Goal: Information Seeking & Learning: Learn about a topic

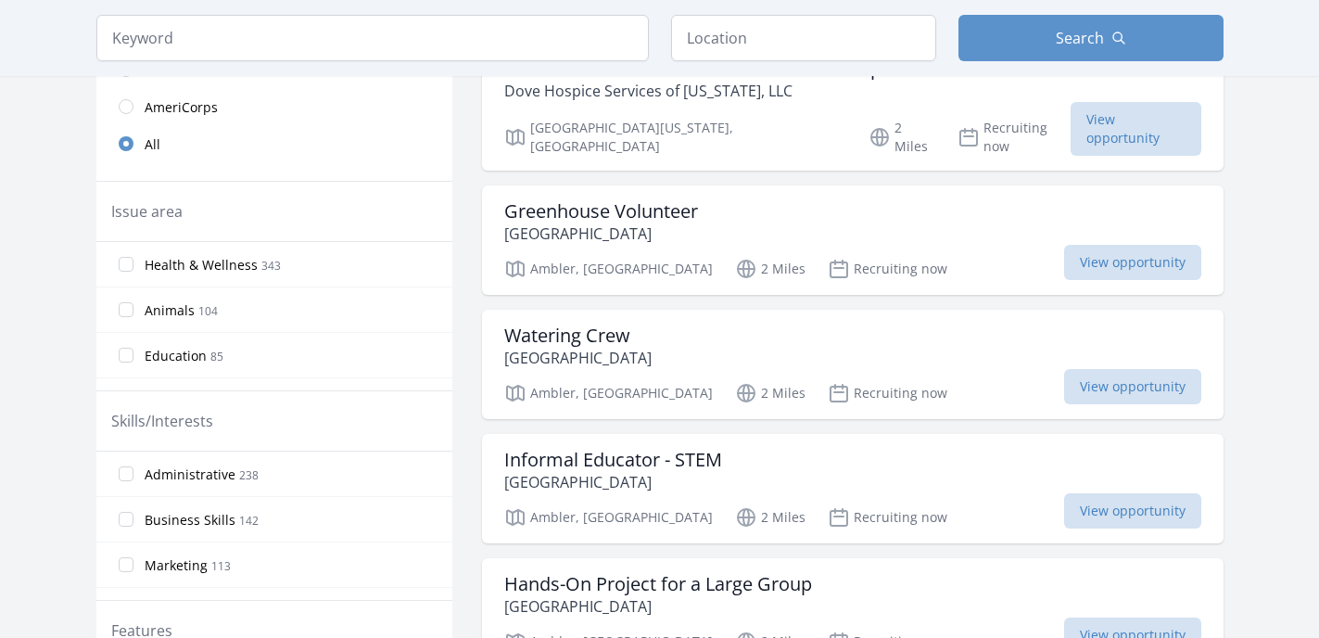
scroll to position [541, 0]
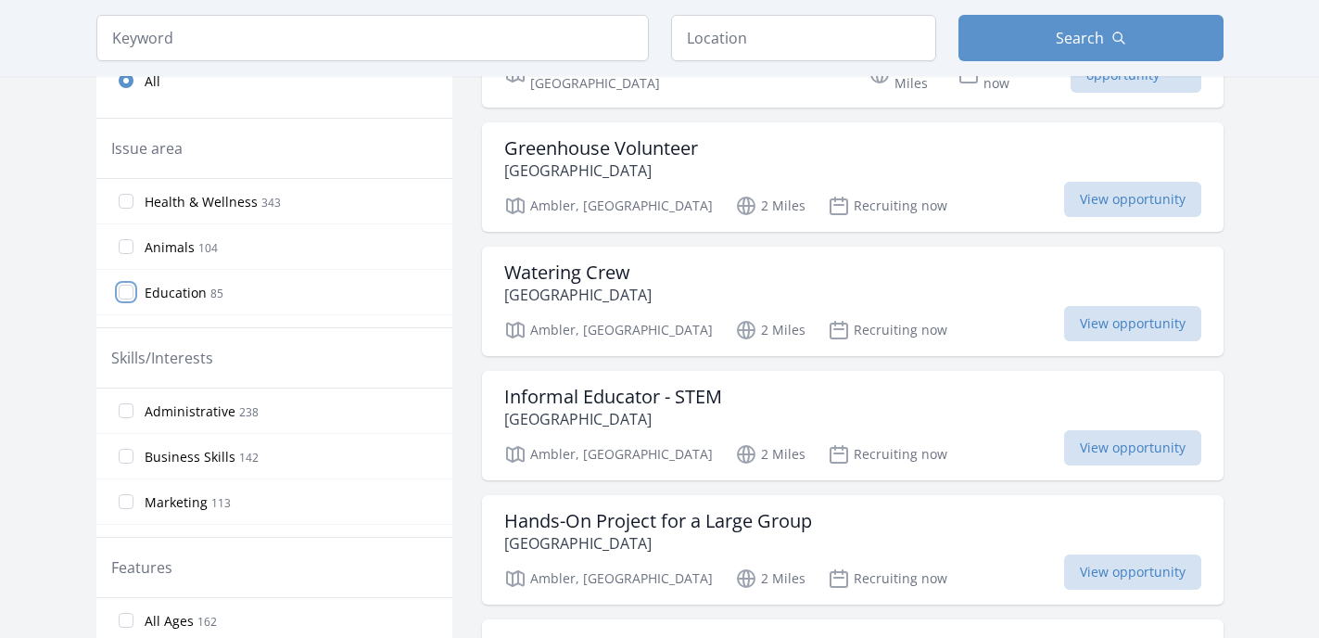
click at [121, 293] on input "Education 85" at bounding box center [126, 292] width 15 height 15
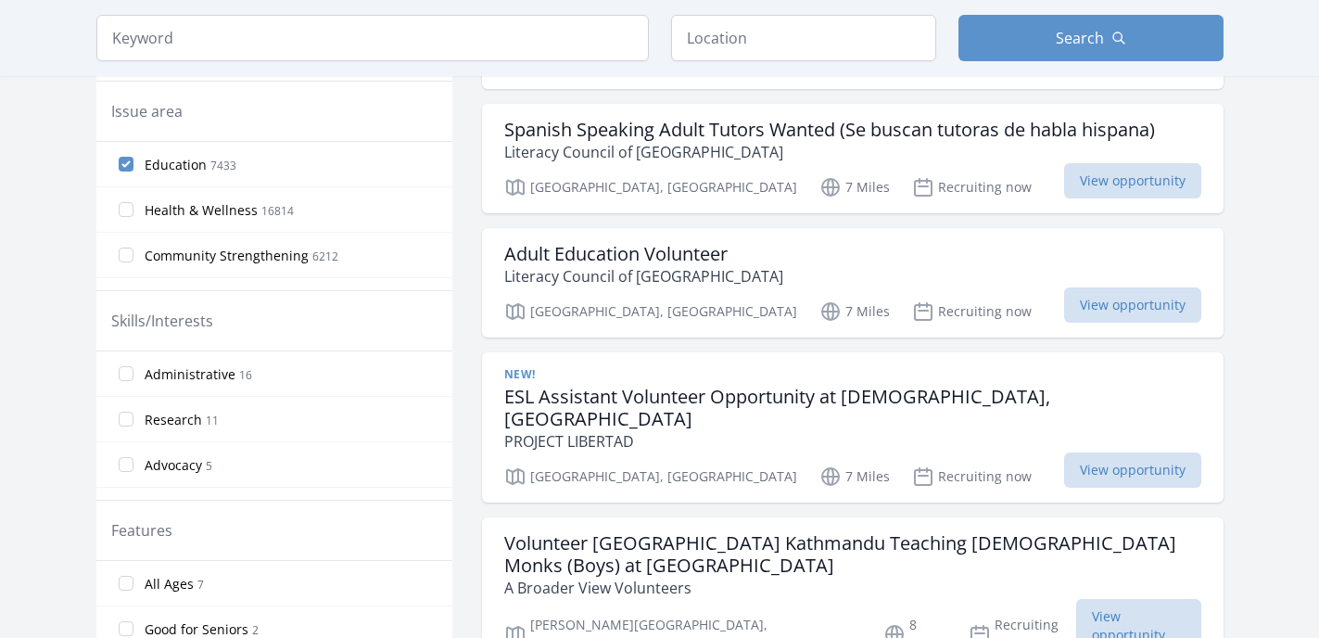
click at [131, 223] on label "Health & Wellness 16814" at bounding box center [274, 209] width 356 height 37
click at [131, 217] on input "Health & Wellness 16814" at bounding box center [126, 209] width 15 height 15
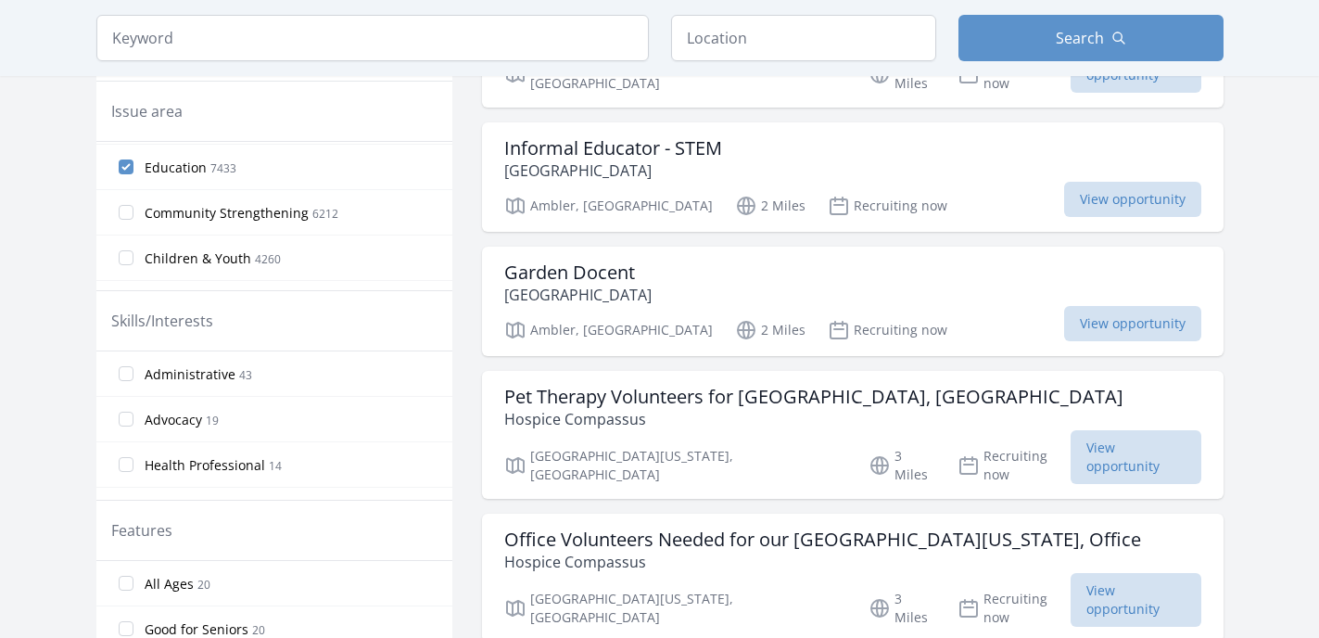
scroll to position [42, 0]
click at [124, 216] on input "Community Strengthening 6212" at bounding box center [126, 213] width 15 height 15
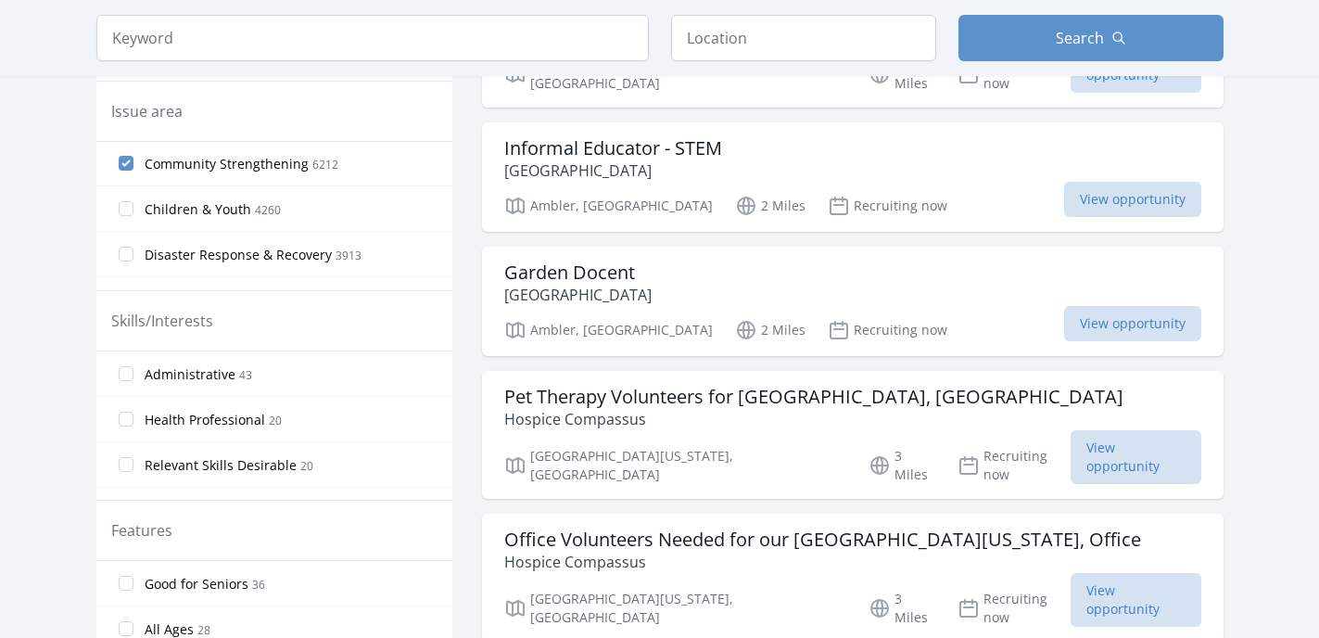
scroll to position [99, 0]
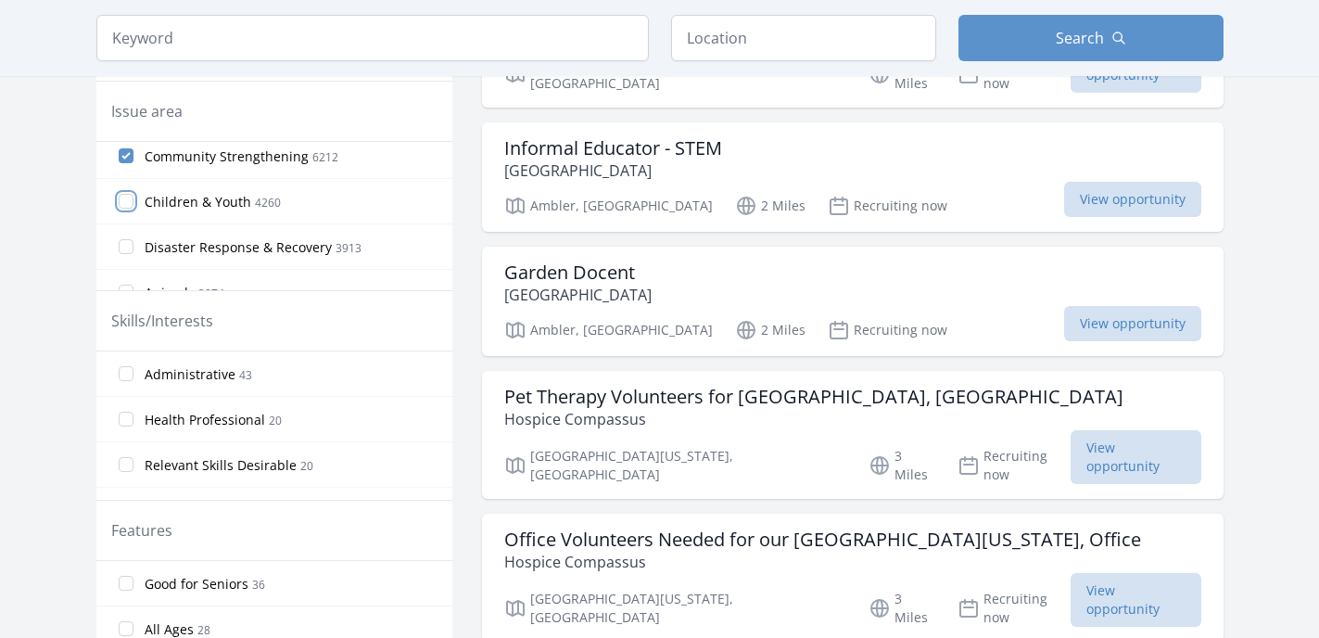
click at [131, 201] on input "Children & Youth 4260" at bounding box center [126, 201] width 15 height 15
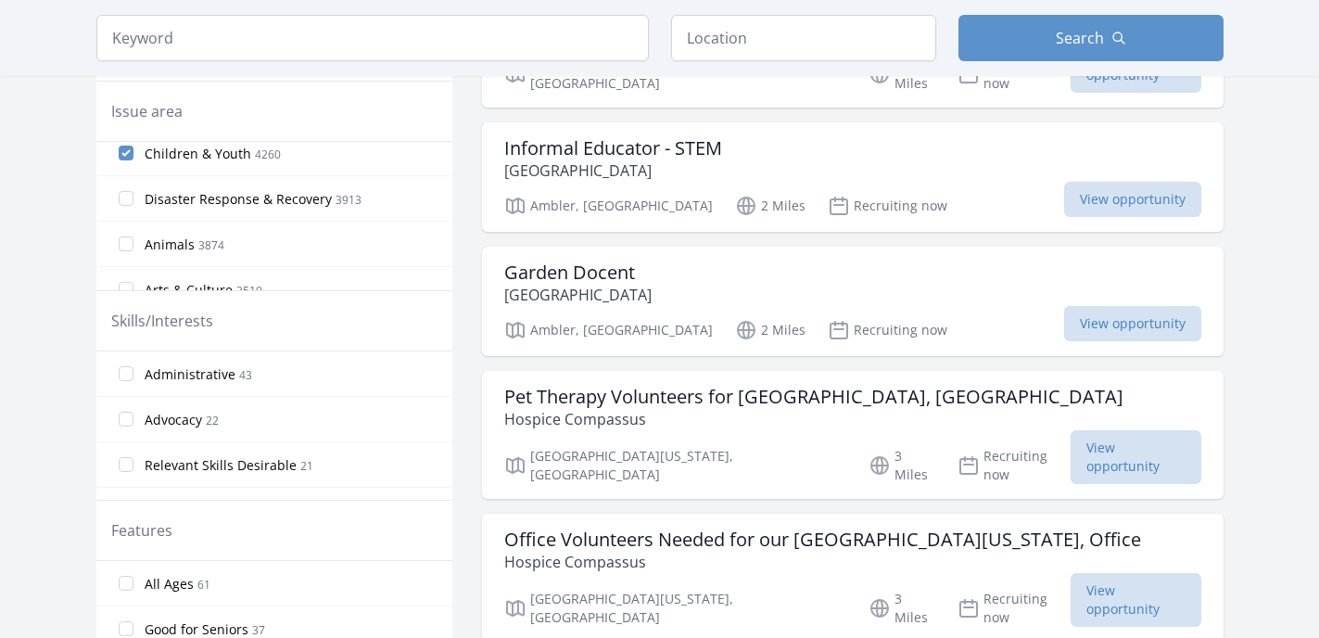
scroll to position [179, 0]
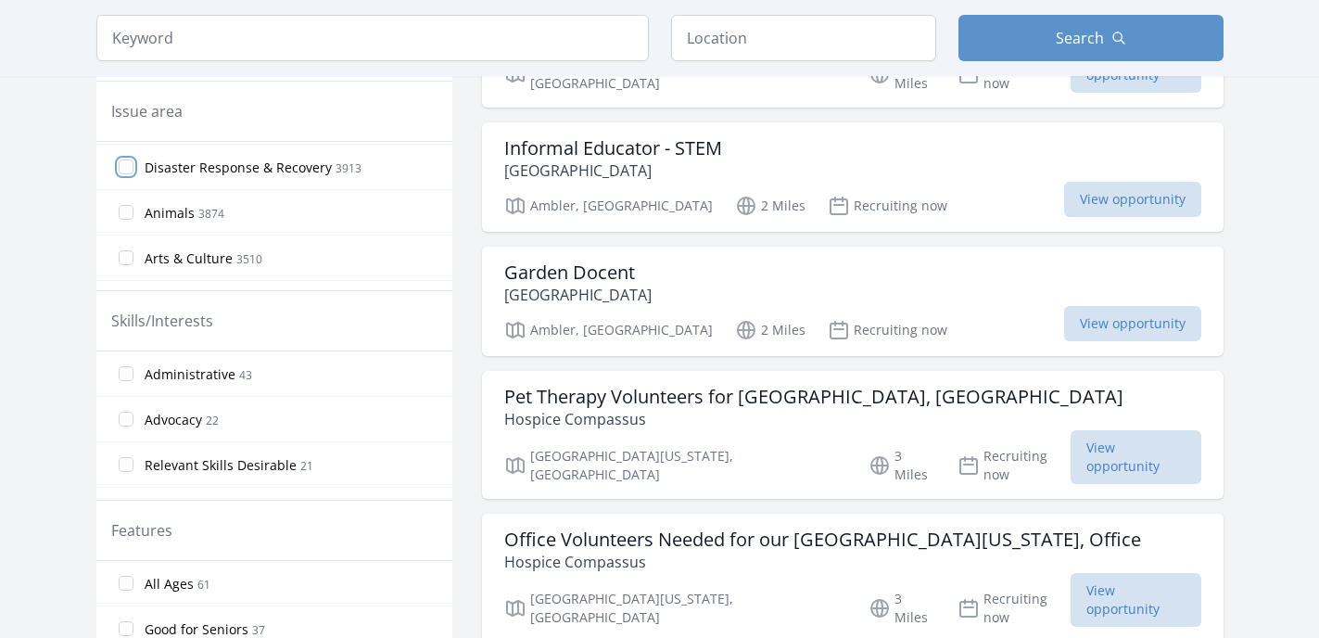
click at [132, 170] on input "Disaster Response & Recovery 3913" at bounding box center [126, 166] width 15 height 15
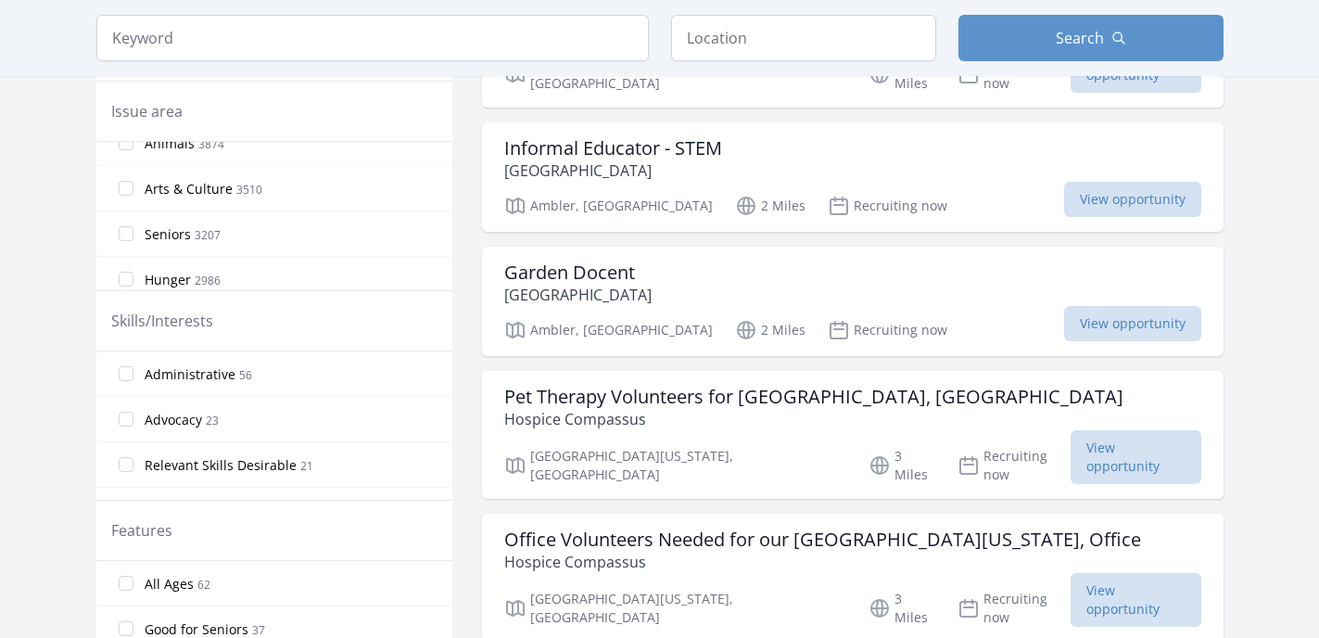
scroll to position [266, 0]
click at [126, 213] on input "Seniors 3207" at bounding box center [126, 216] width 15 height 15
click at [123, 213] on input "Hunger 2986" at bounding box center [126, 212] width 15 height 15
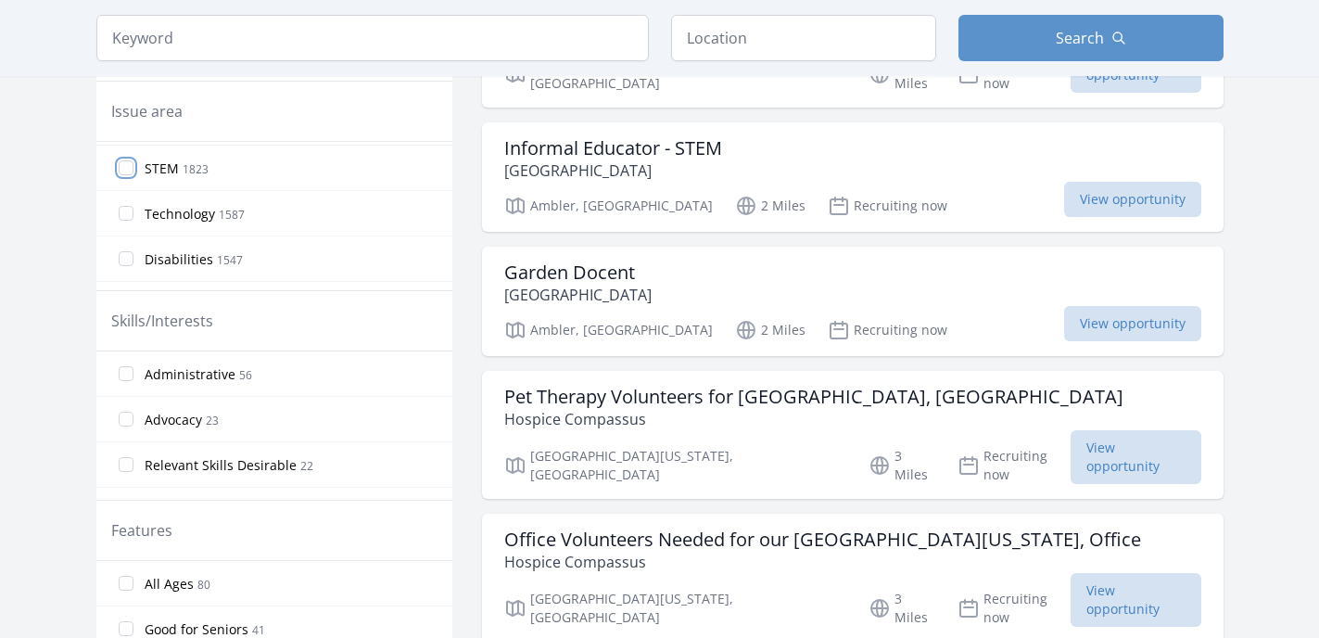
click at [125, 173] on input "STEM 1823" at bounding box center [126, 167] width 15 height 15
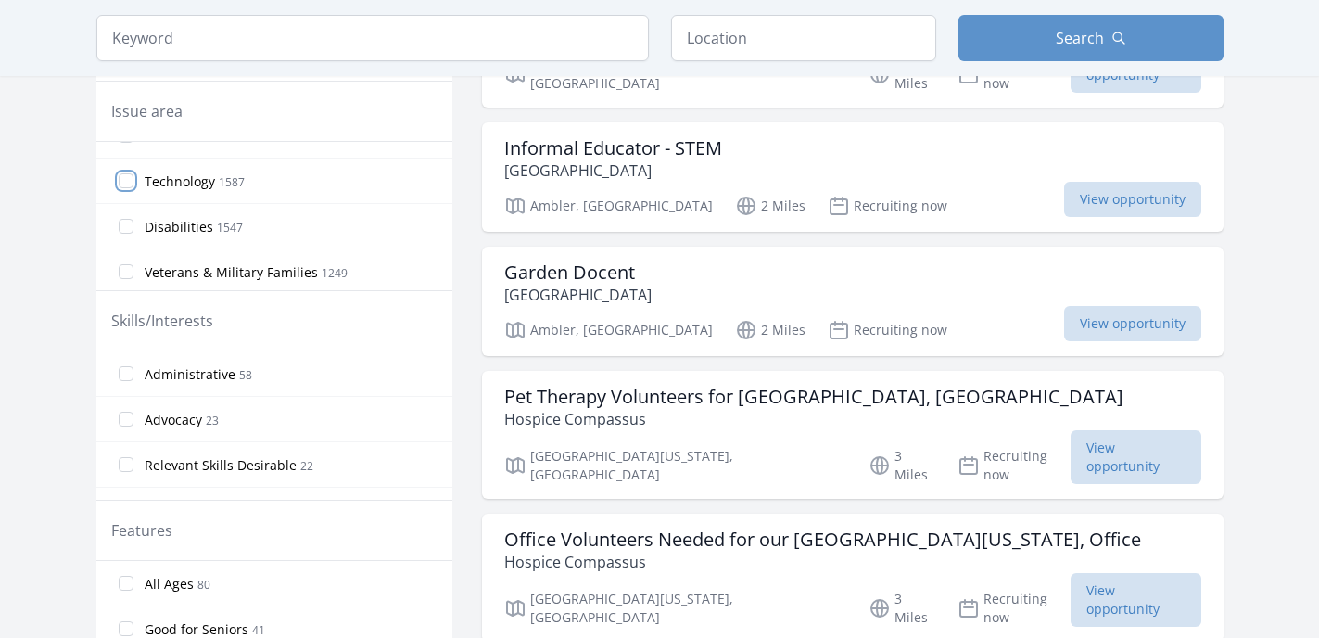
click at [126, 184] on input "Technology 1587" at bounding box center [126, 180] width 15 height 15
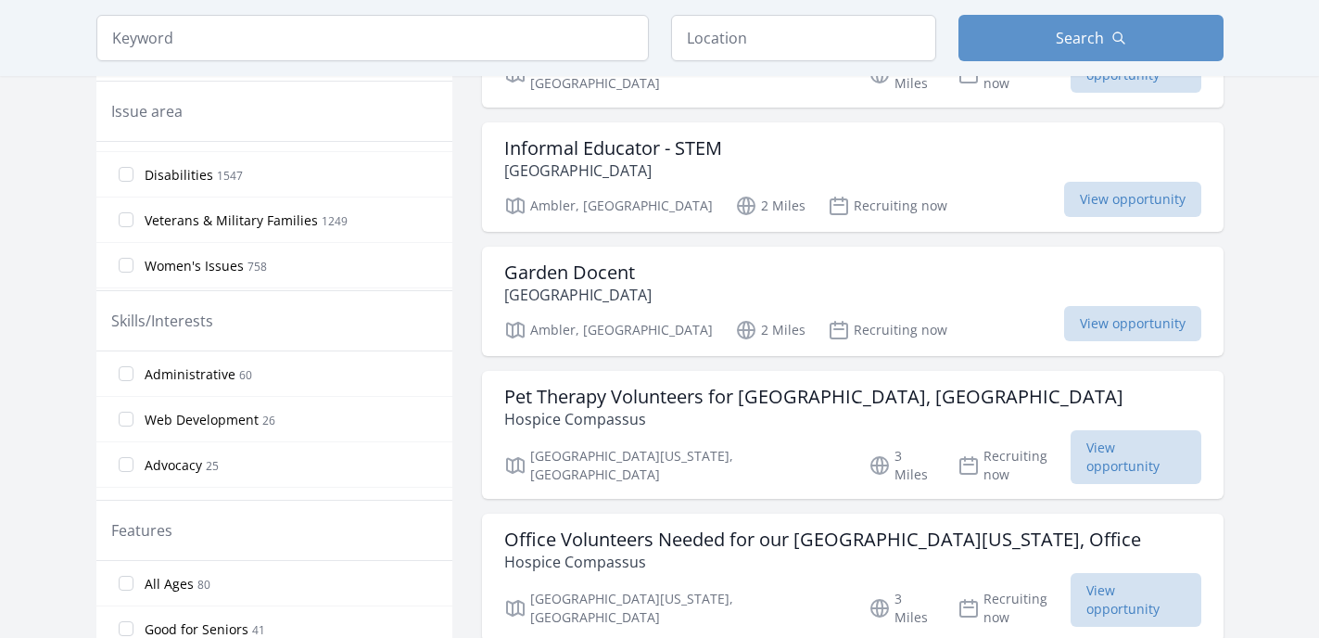
scroll to position [537, 0]
click at [130, 170] on input "Disabilities 1547" at bounding box center [126, 172] width 15 height 15
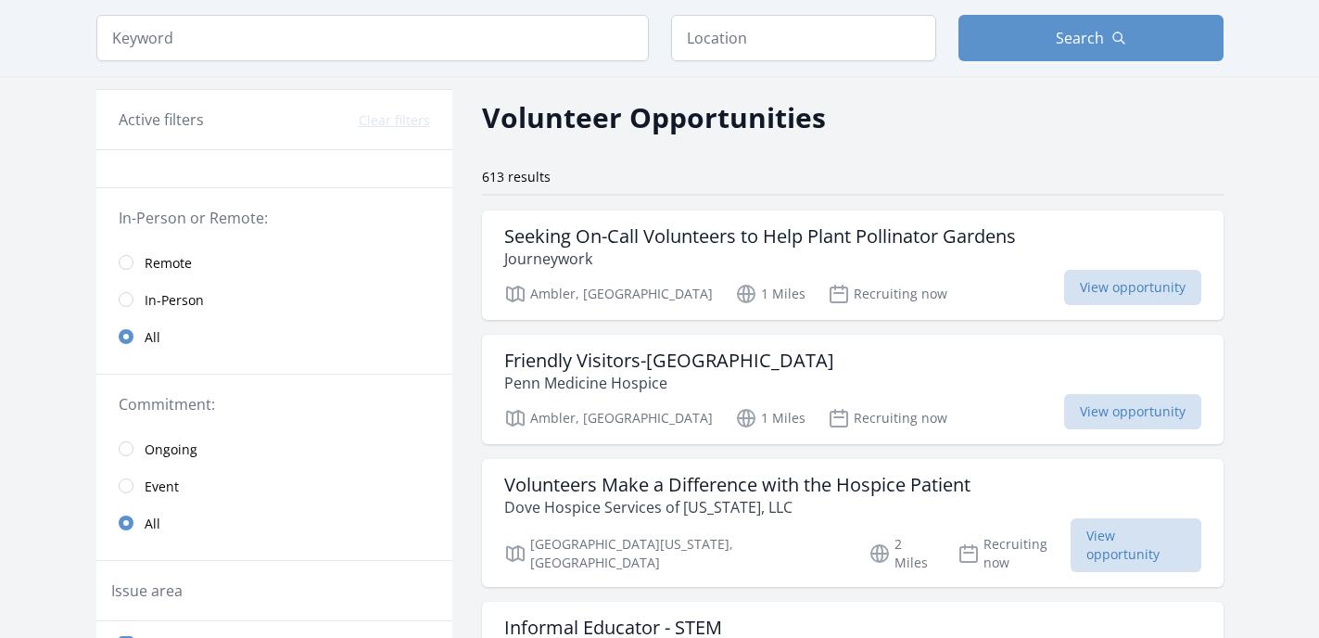
scroll to position [0, 0]
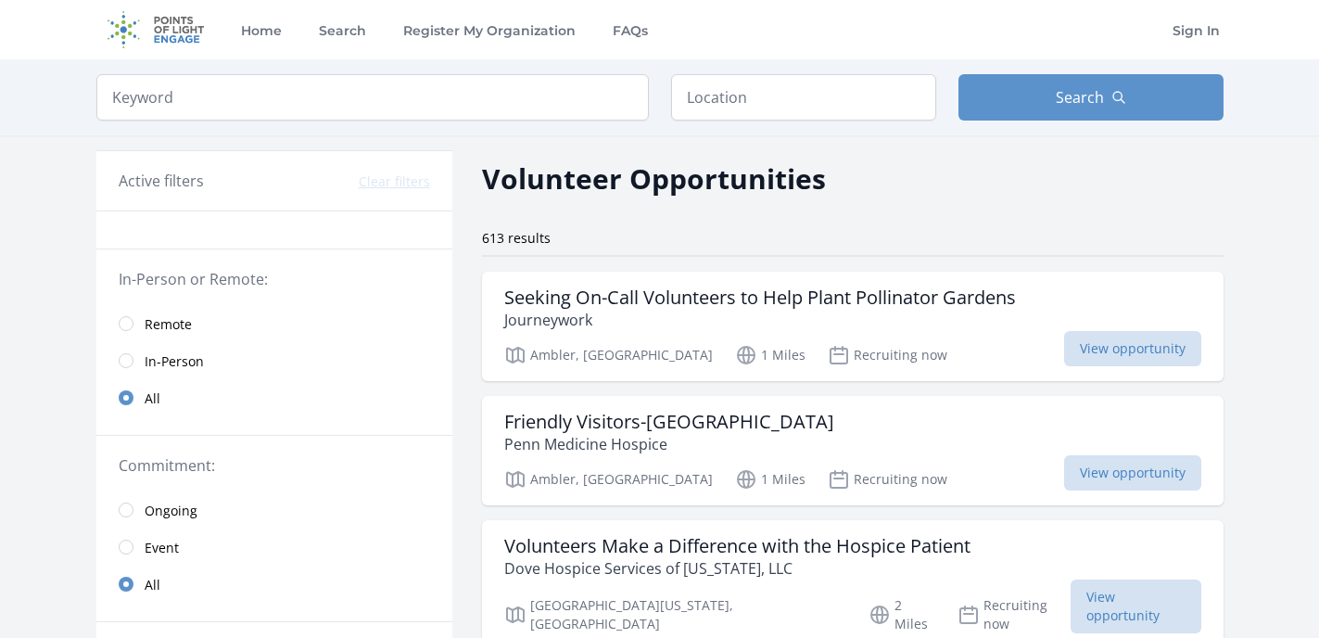
click at [172, 185] on h3 "Active filters" at bounding box center [161, 181] width 85 height 22
click at [782, 110] on input "text" at bounding box center [803, 97] width 265 height 46
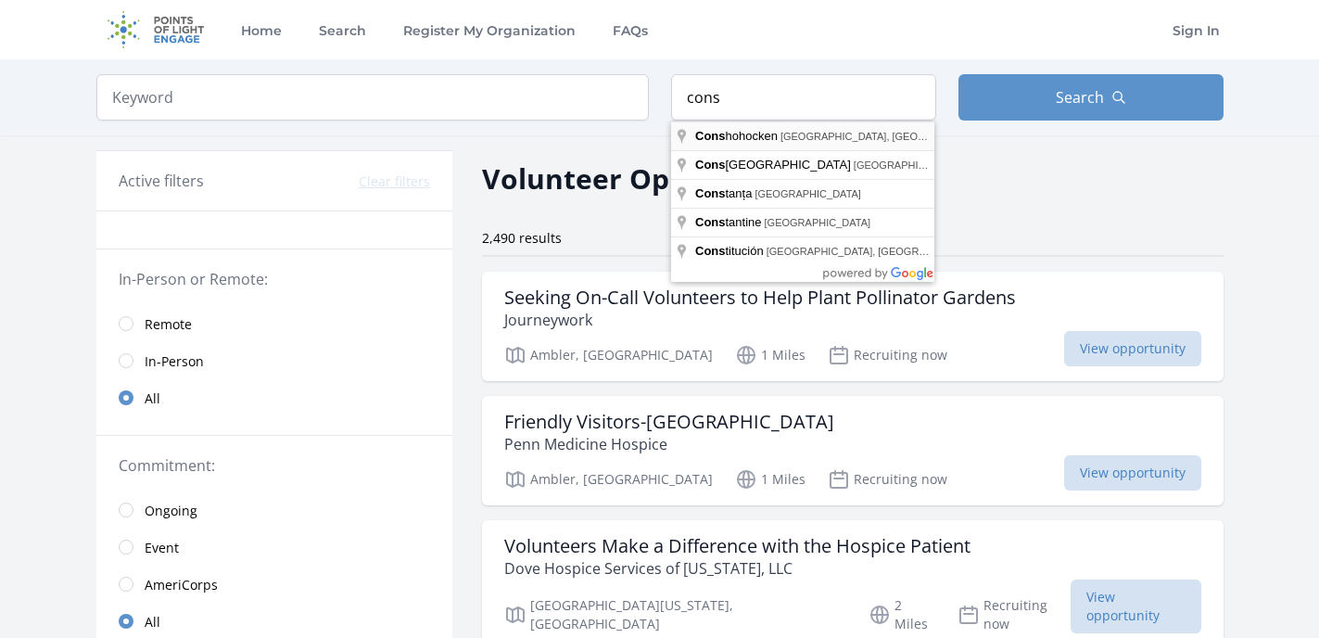
type input "Conshohocken, PA, USA"
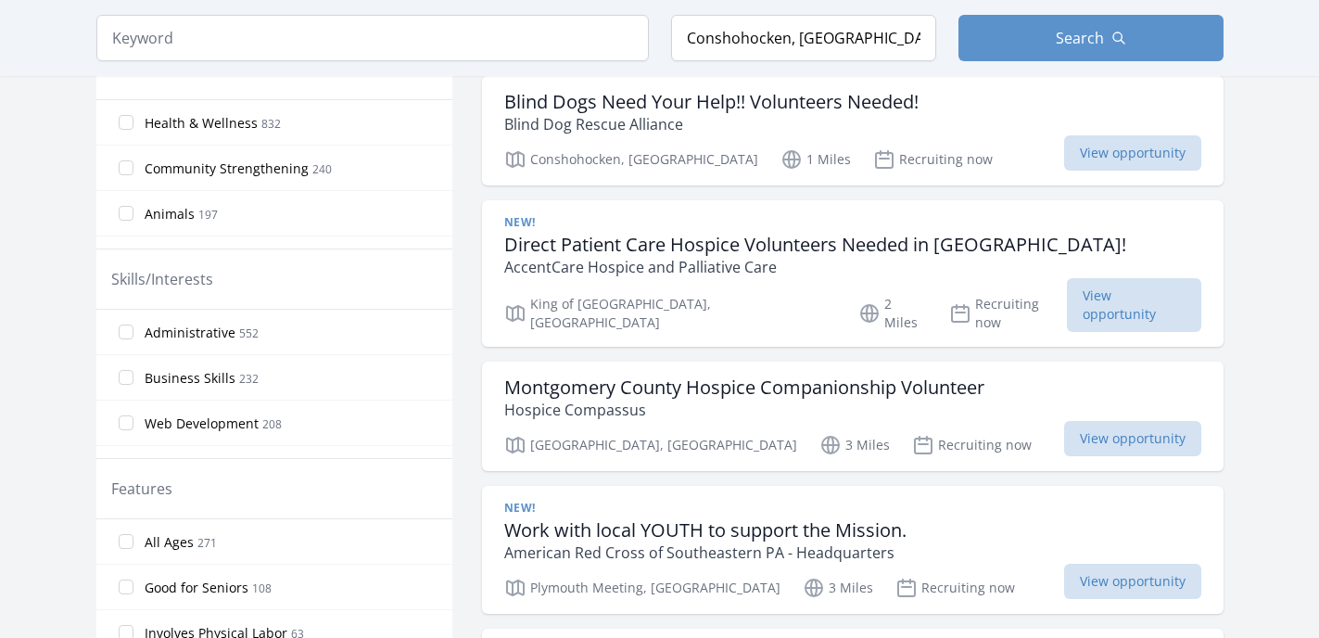
scroll to position [706, 0]
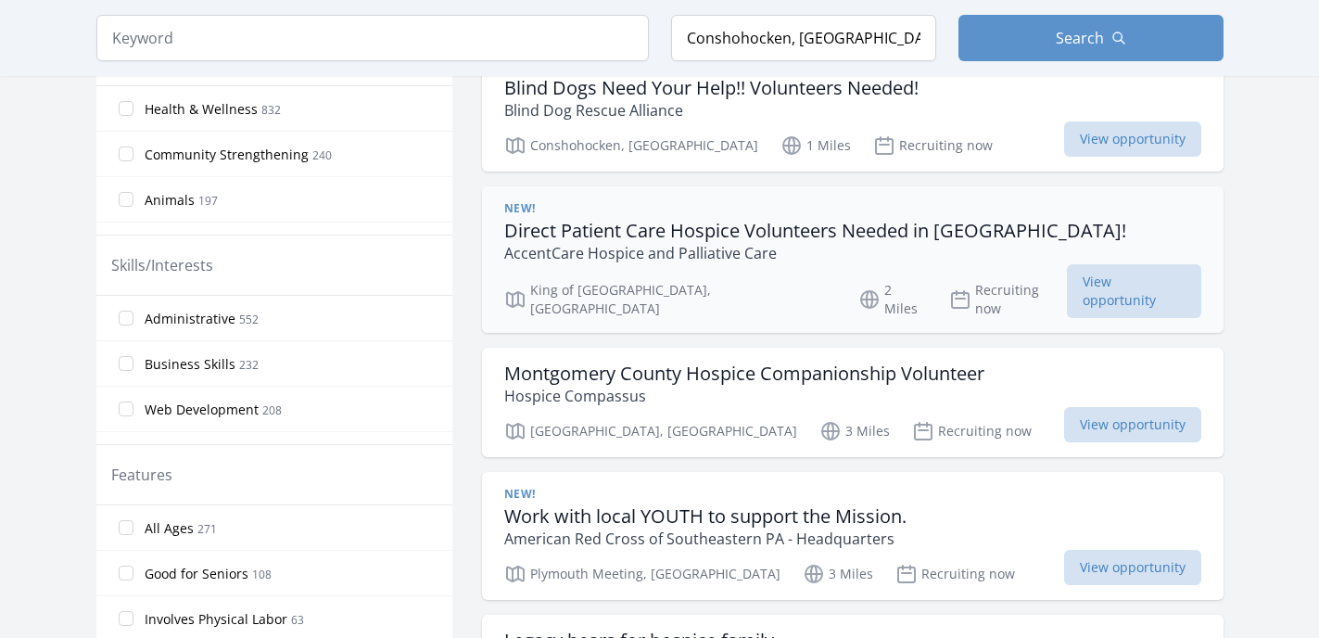
click at [807, 234] on h3 "Direct Patient Care Hospice Volunteers Needed in PA!" at bounding box center [815, 231] width 622 height 22
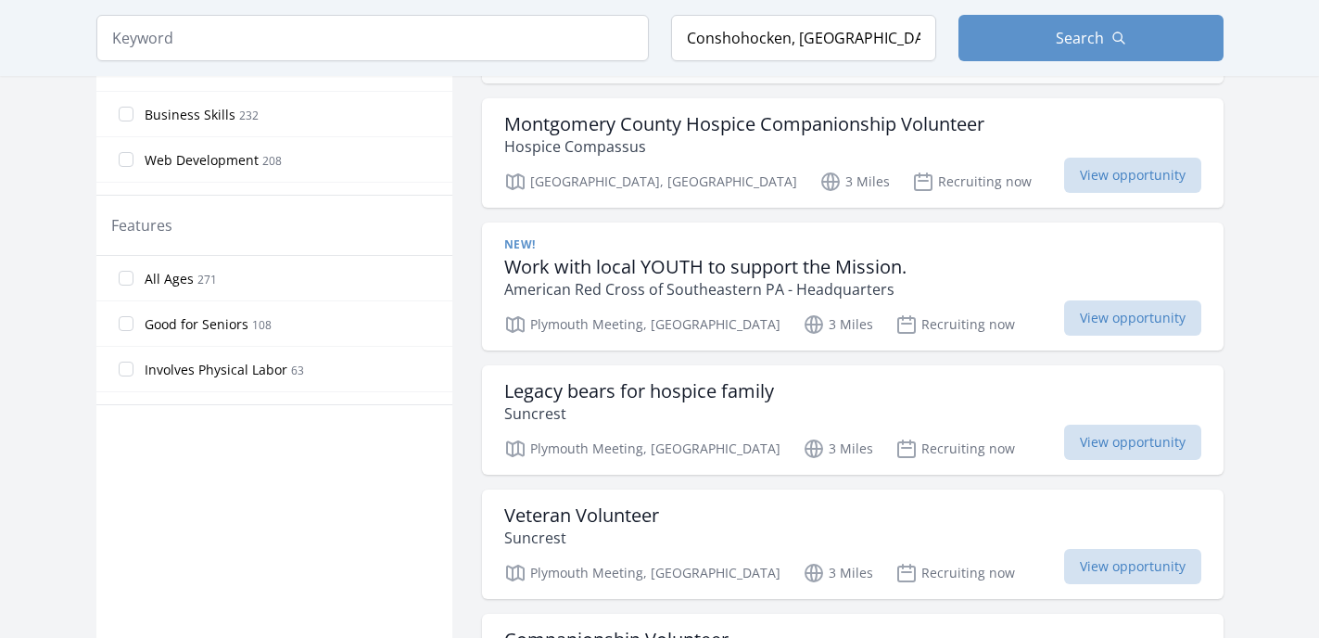
scroll to position [986, 0]
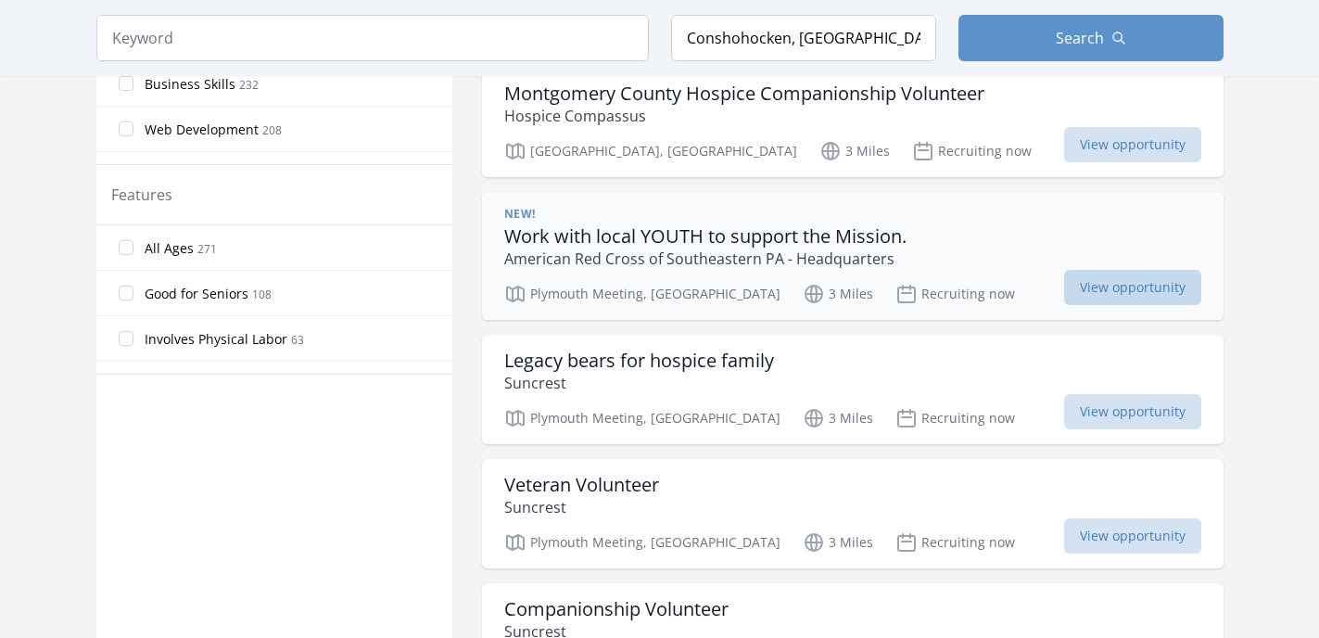
click at [1075, 270] on span "View opportunity" at bounding box center [1132, 287] width 137 height 35
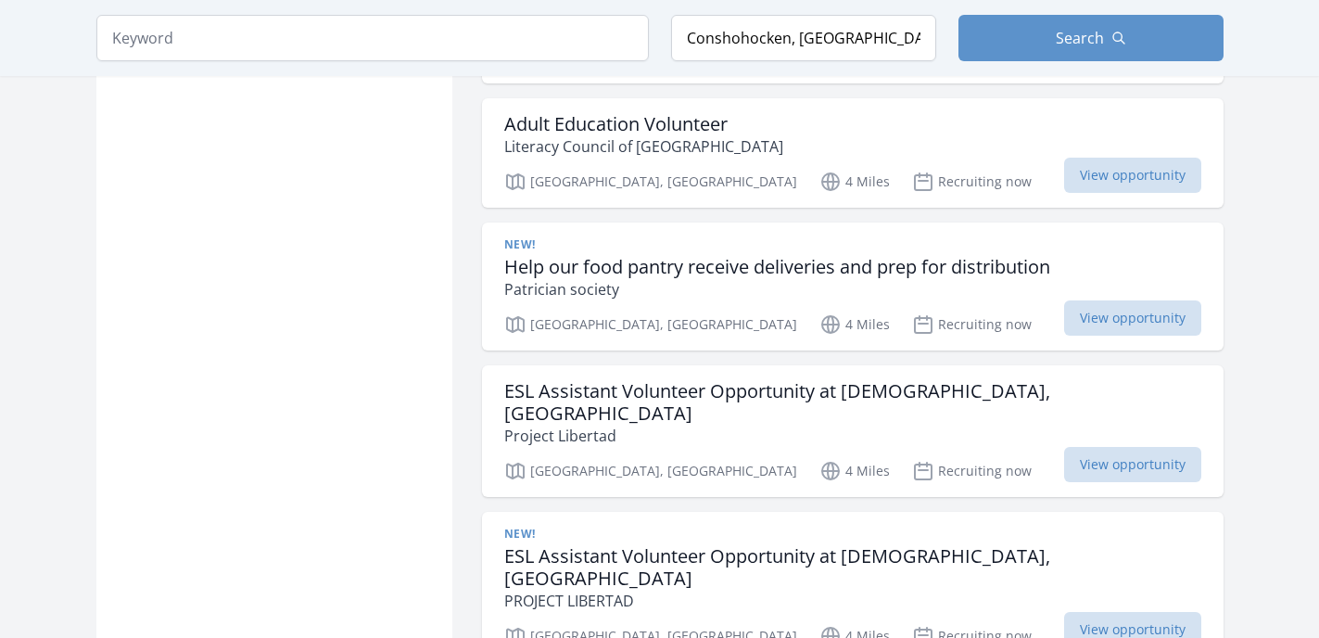
scroll to position [1845, 0]
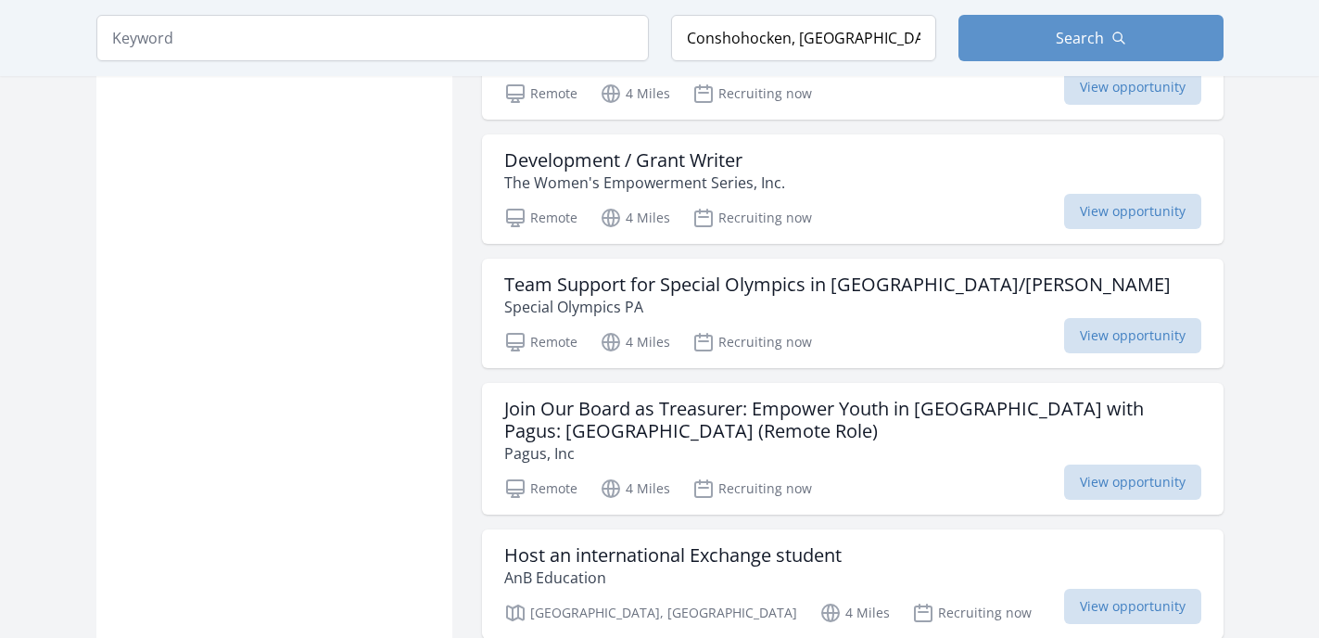
scroll to position [3027, 0]
click at [865, 273] on h3 "Team Support for Special Olympics in Bradford/Sullivan" at bounding box center [837, 284] width 667 height 22
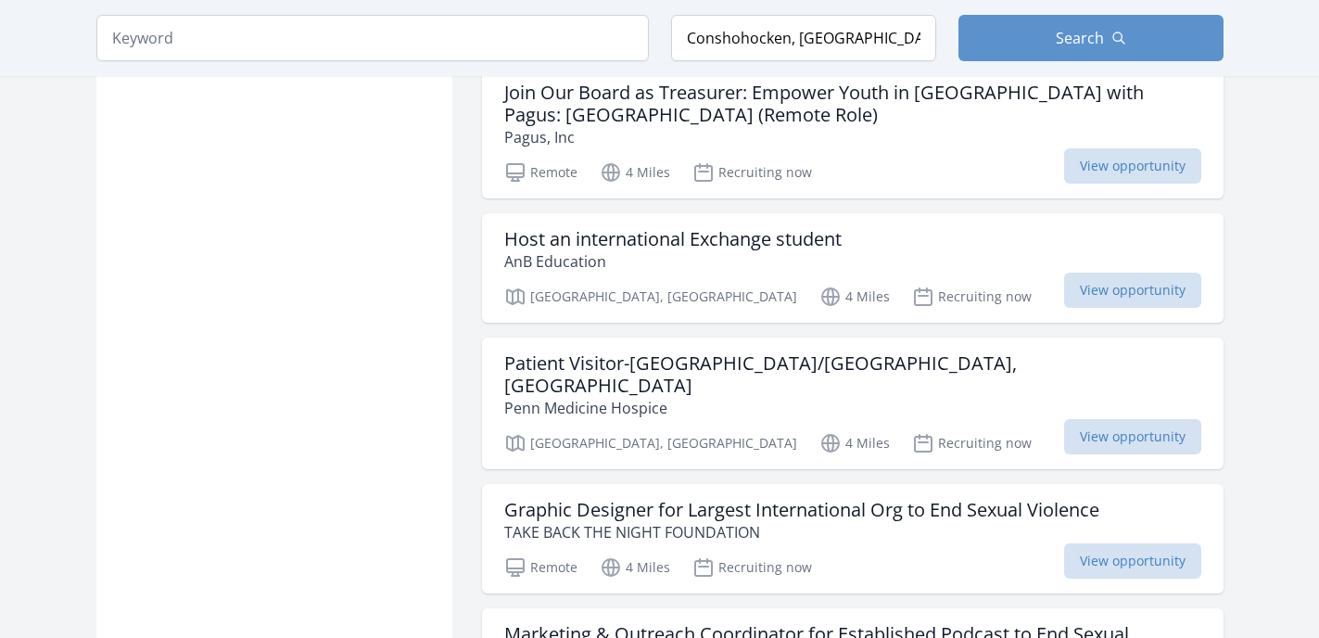
scroll to position [3343, 0]
click at [763, 351] on h3 "Patient Visitor-[GEOGRAPHIC_DATA]/[GEOGRAPHIC_DATA], [GEOGRAPHIC_DATA]" at bounding box center [852, 373] width 697 height 45
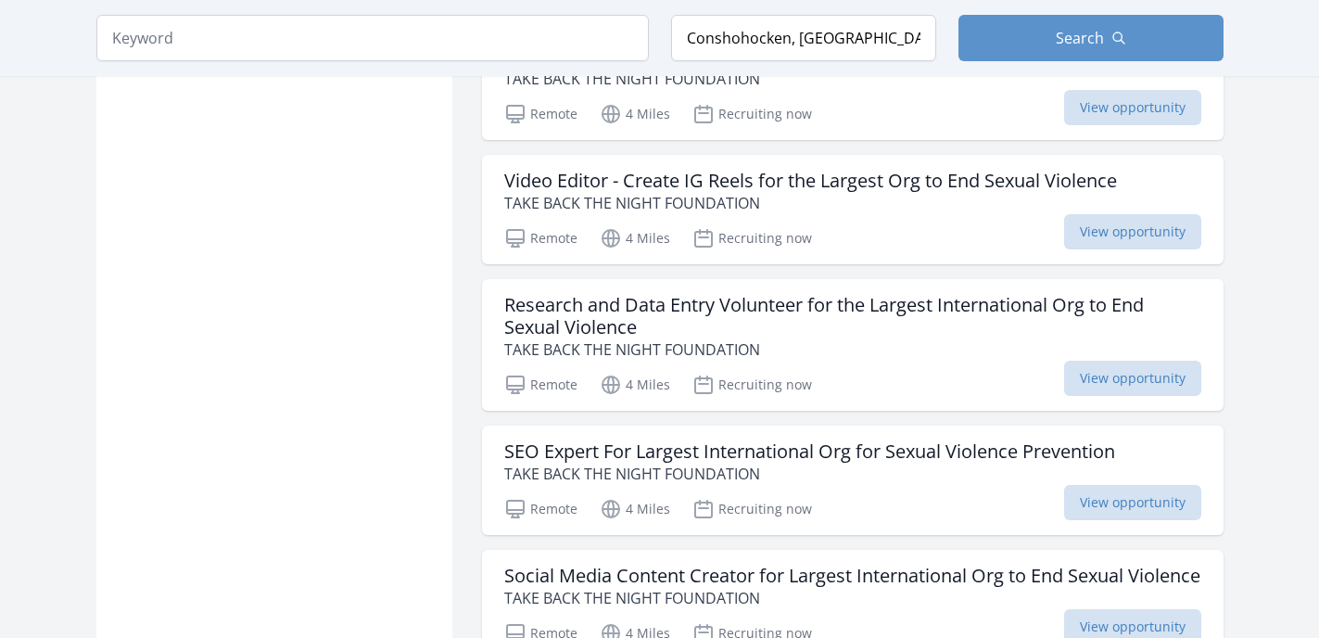
scroll to position [4369, 0]
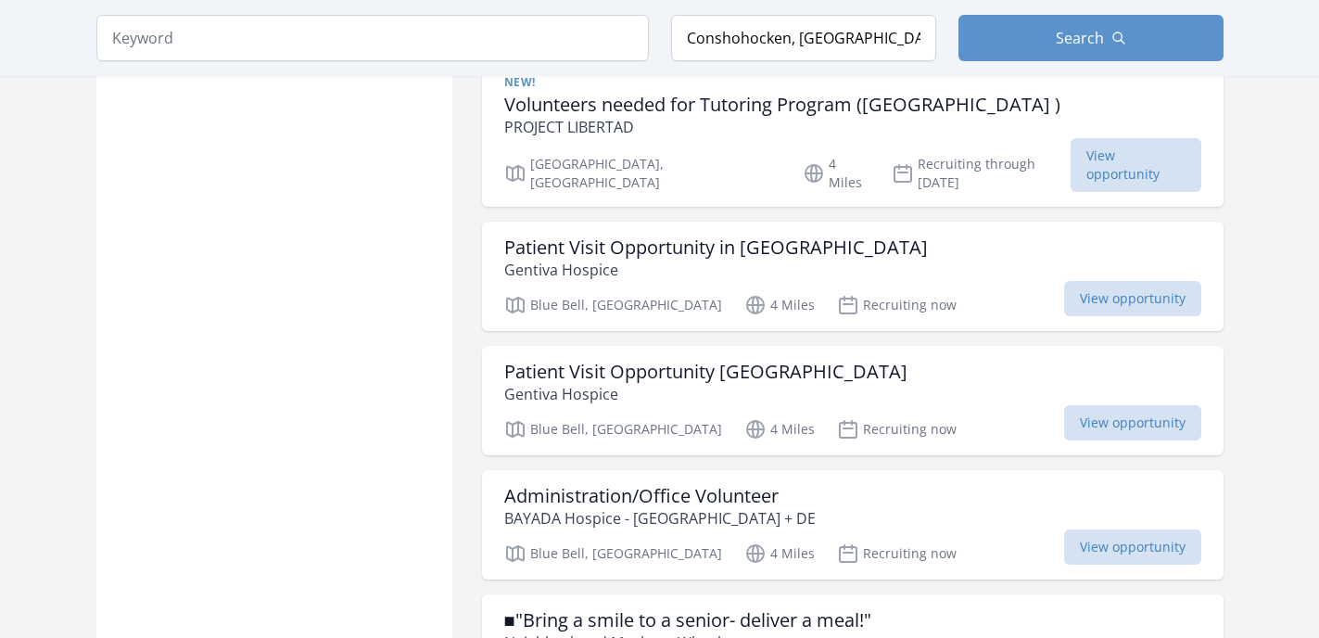
scroll to position [5857, 0]
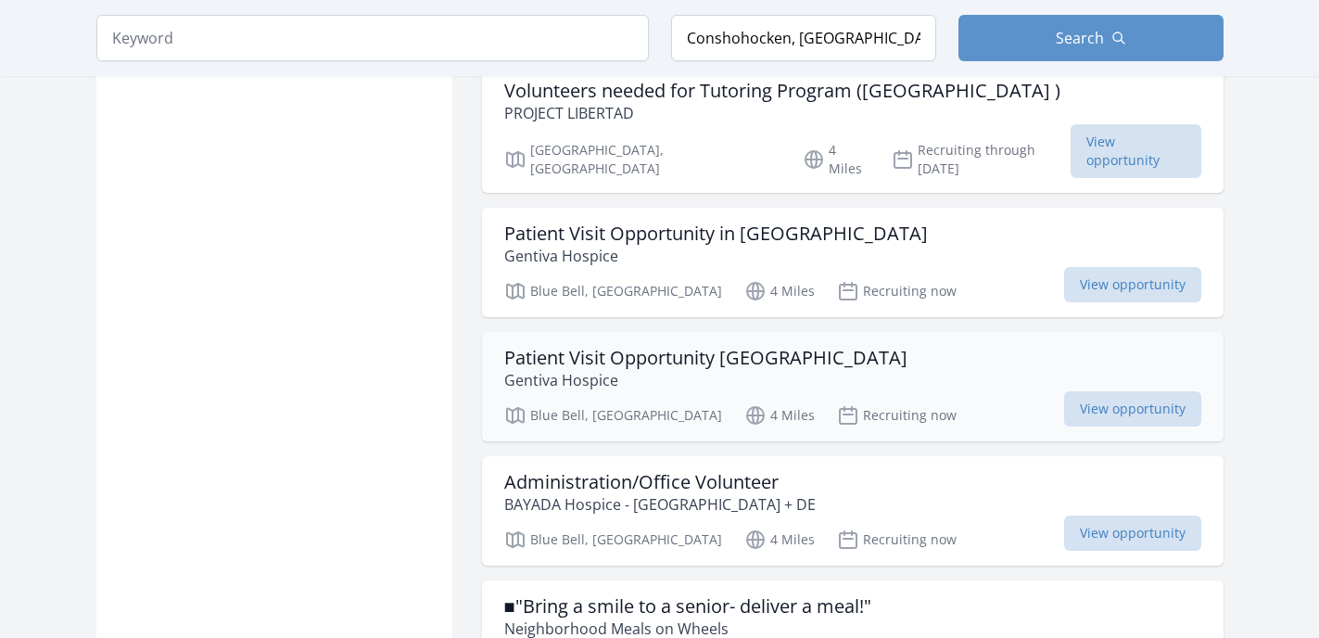
click at [756, 347] on h3 "Patient Visit Opportunity Norristown" at bounding box center [705, 358] width 403 height 22
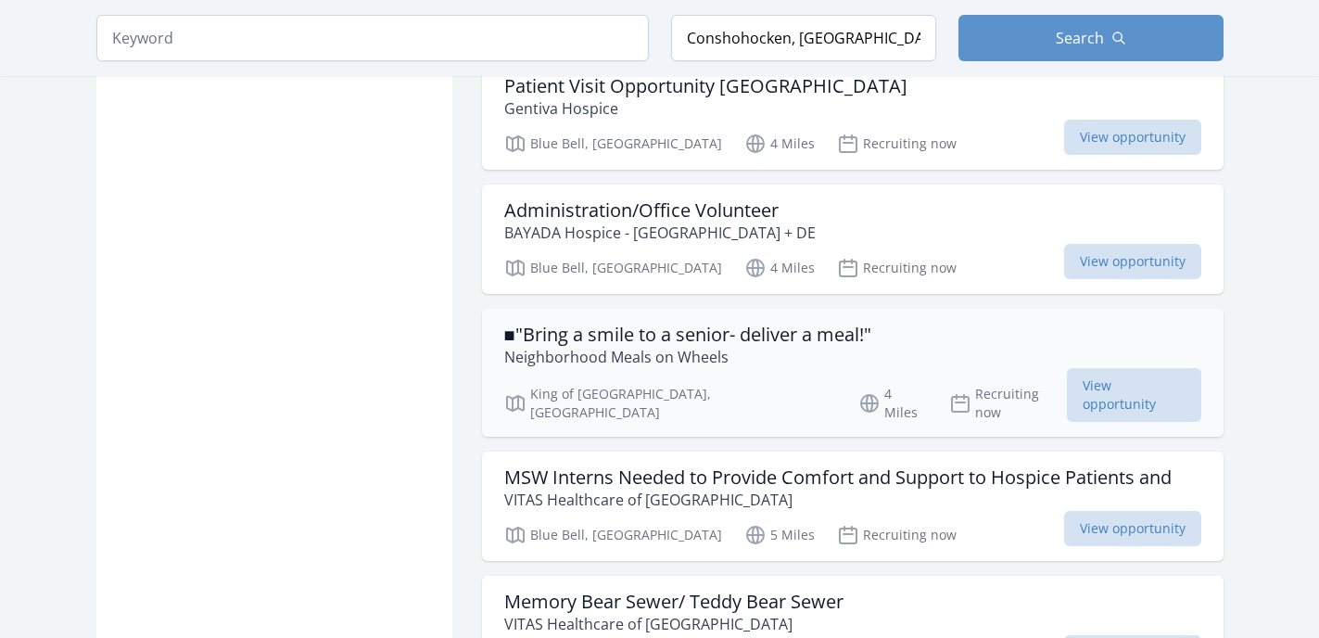
scroll to position [6135, 0]
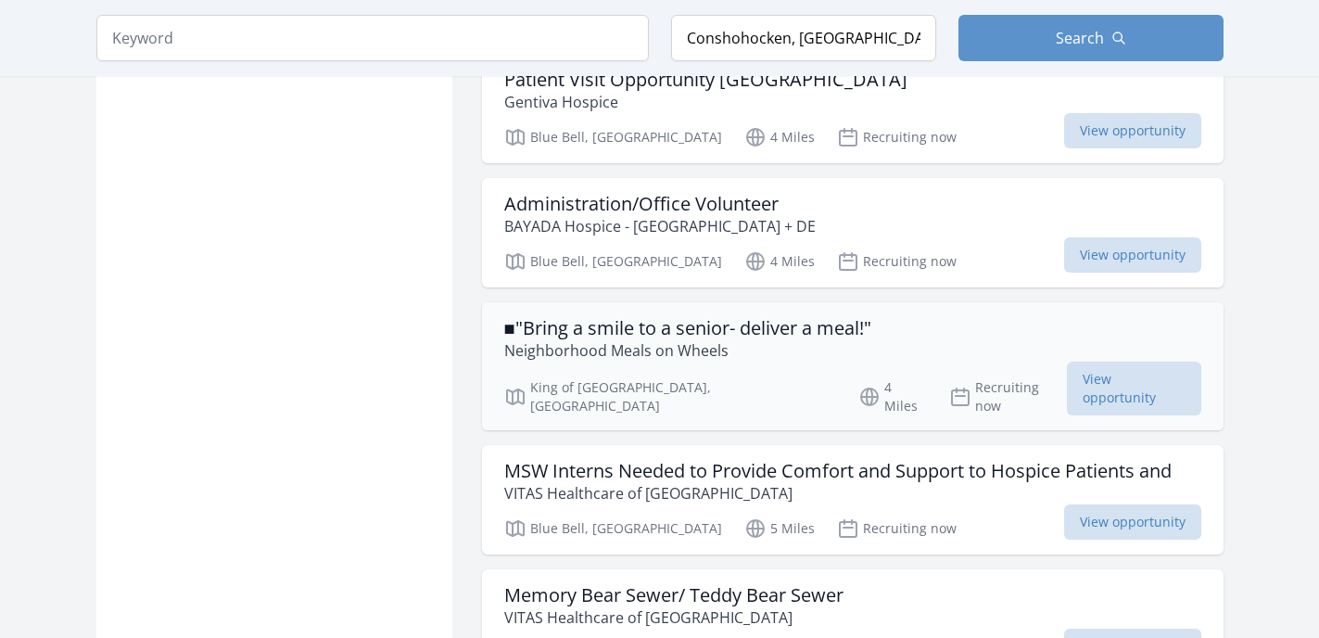
click at [620, 317] on h3 "■"Bring a smile to a senior- deliver a meal!"" at bounding box center [687, 328] width 367 height 22
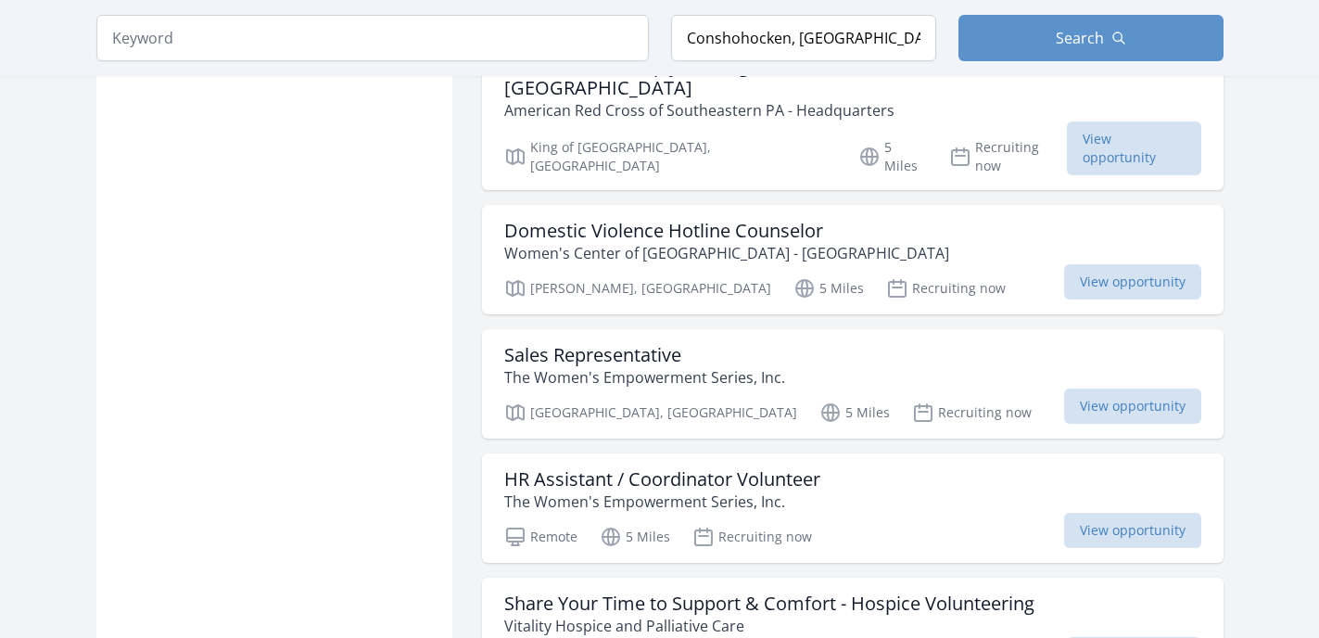
scroll to position [7408, 0]
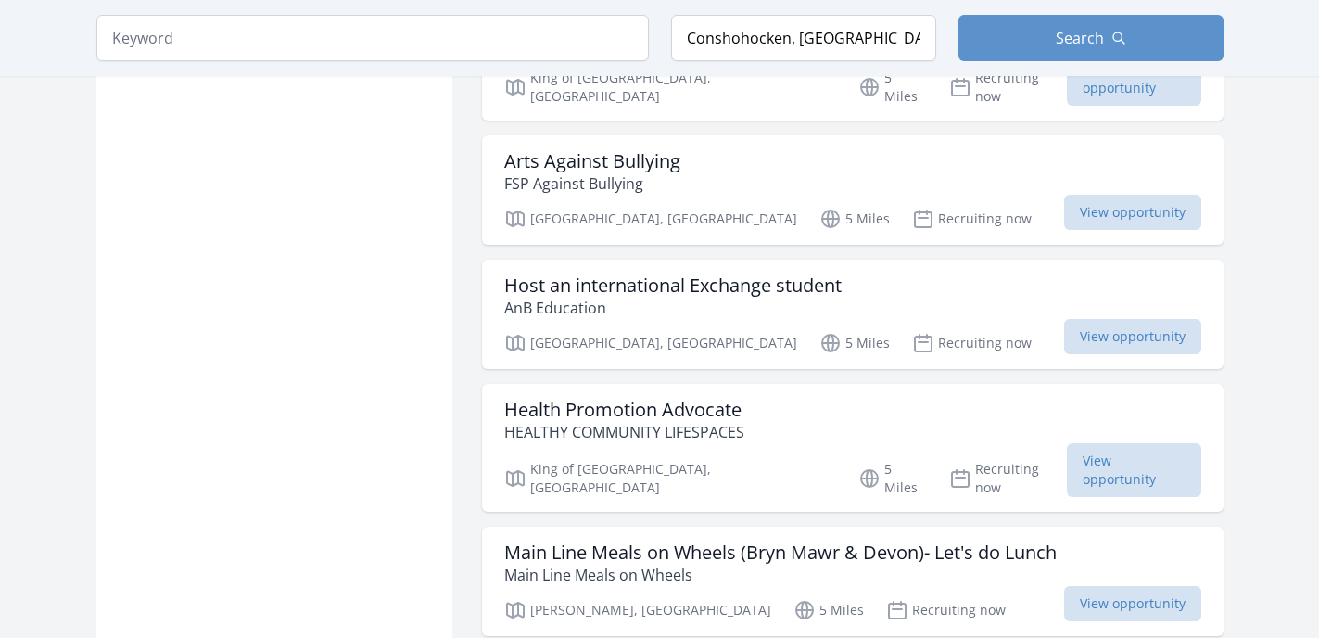
scroll to position [9142, 0]
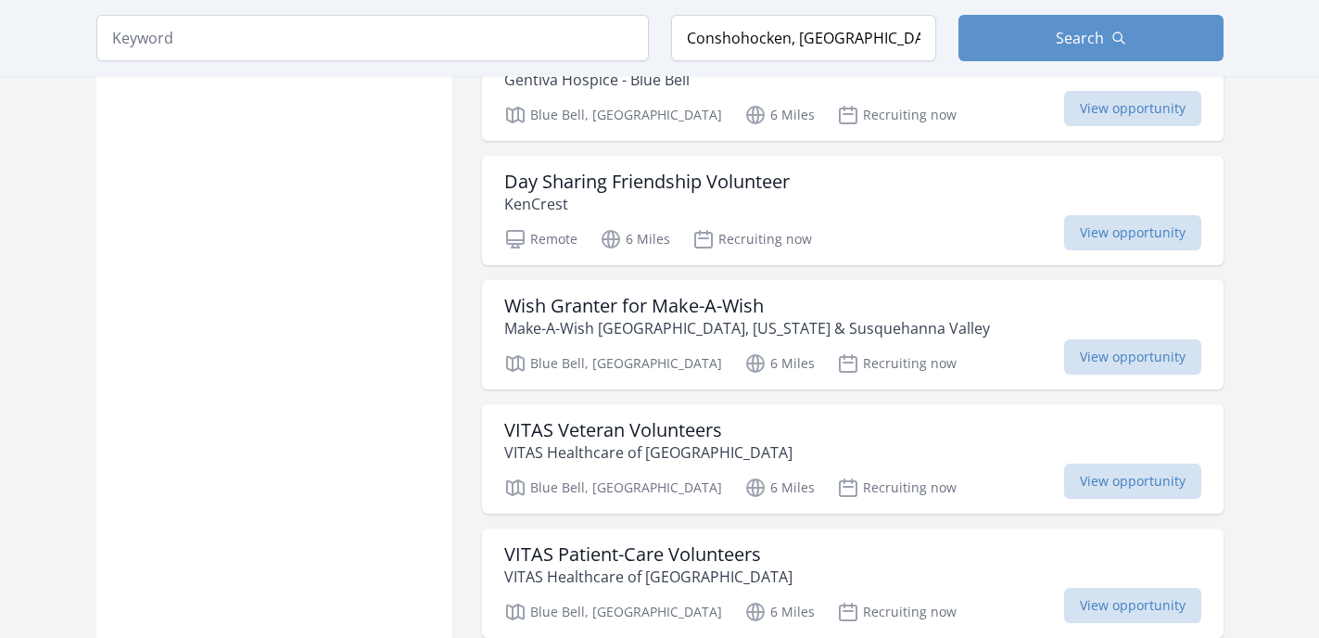
scroll to position [12329, 0]
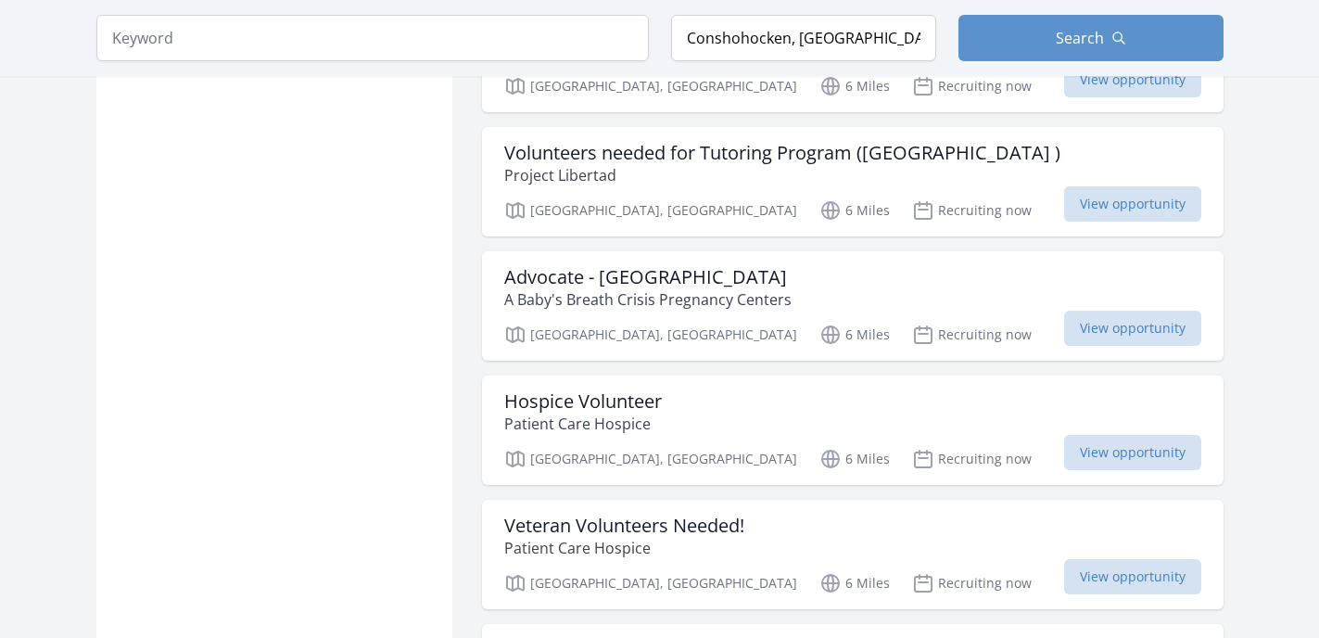
scroll to position [14637, 0]
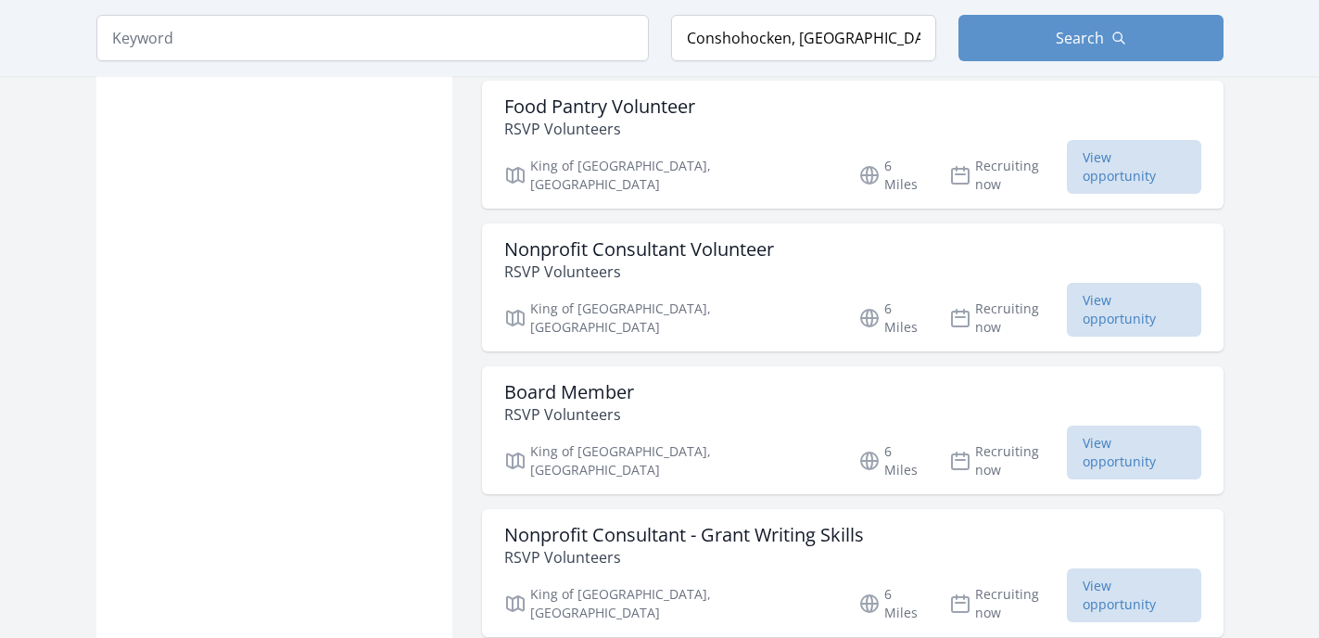
scroll to position [17173, 0]
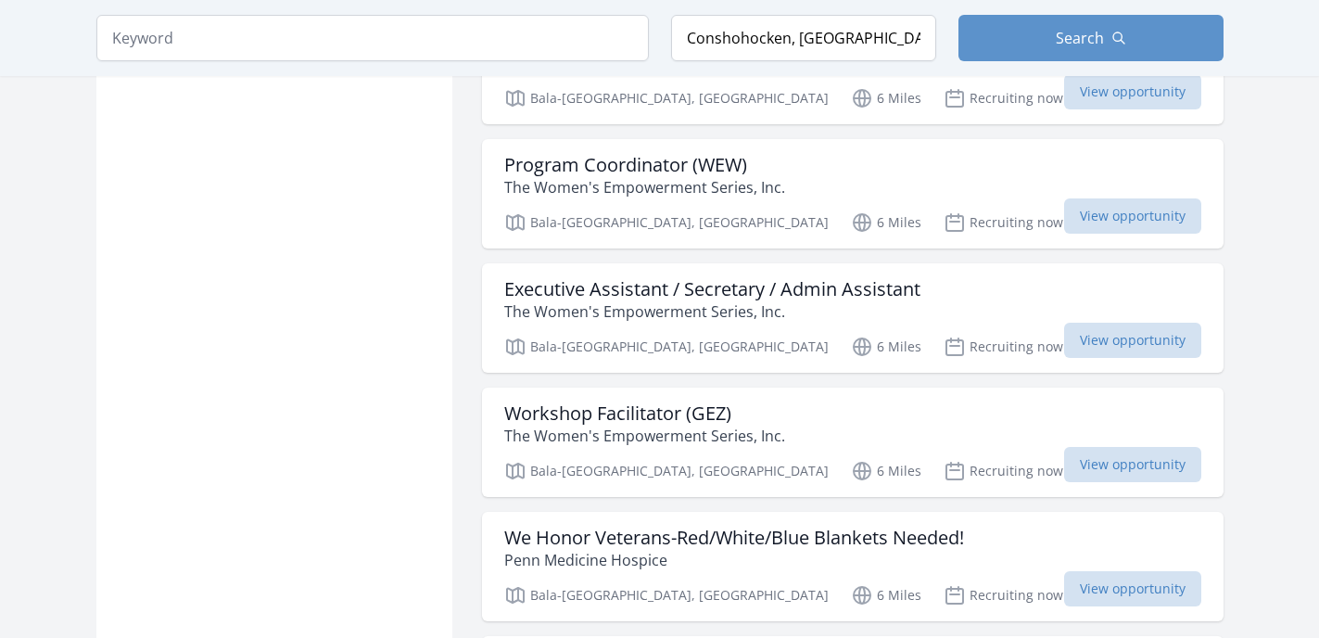
scroll to position [18308, 0]
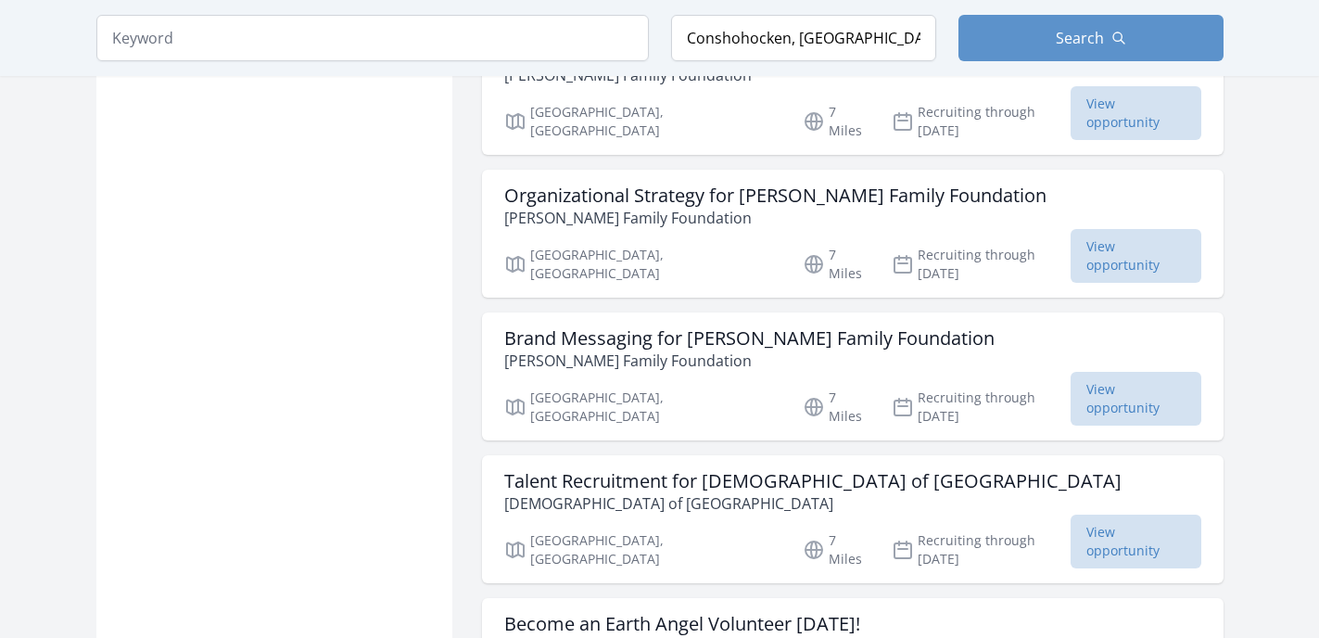
scroll to position [19687, 0]
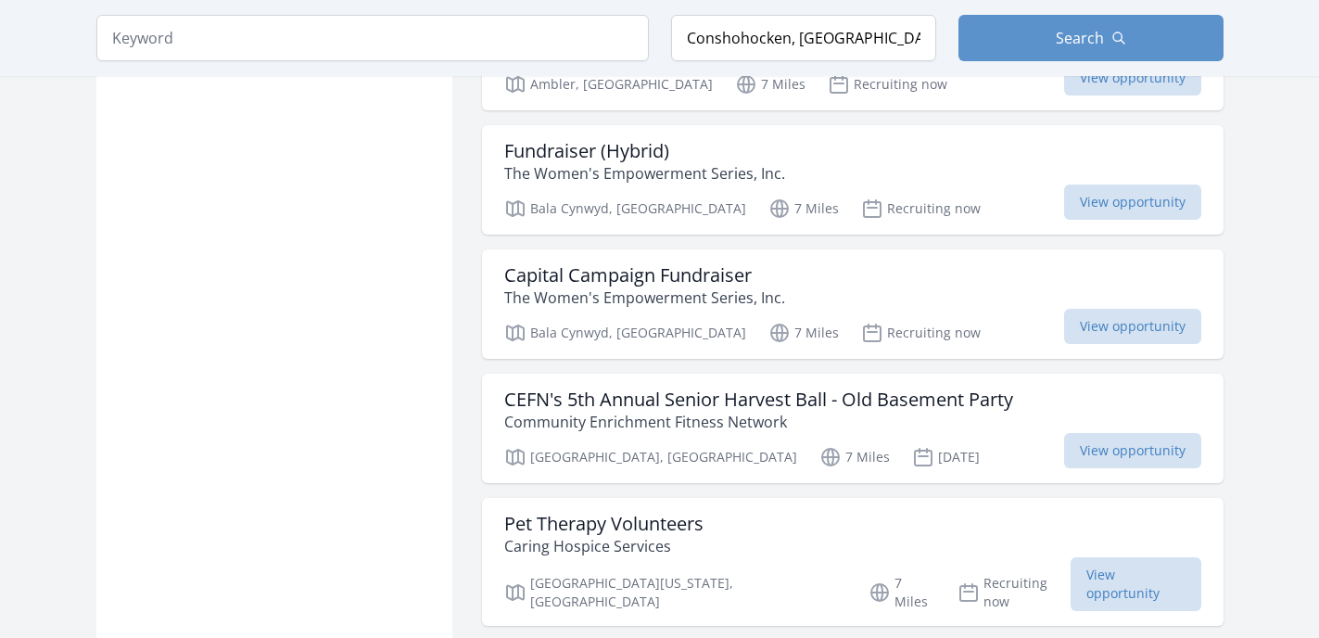
scroll to position [22200, 0]
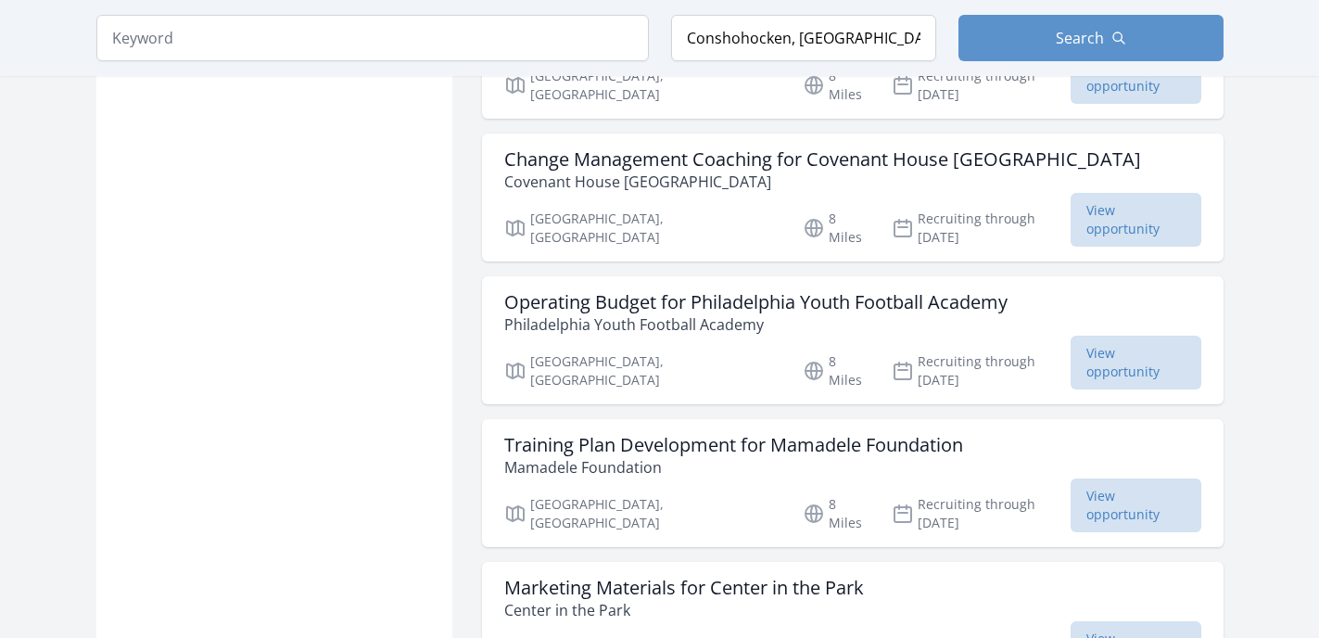
scroll to position [24770, 0]
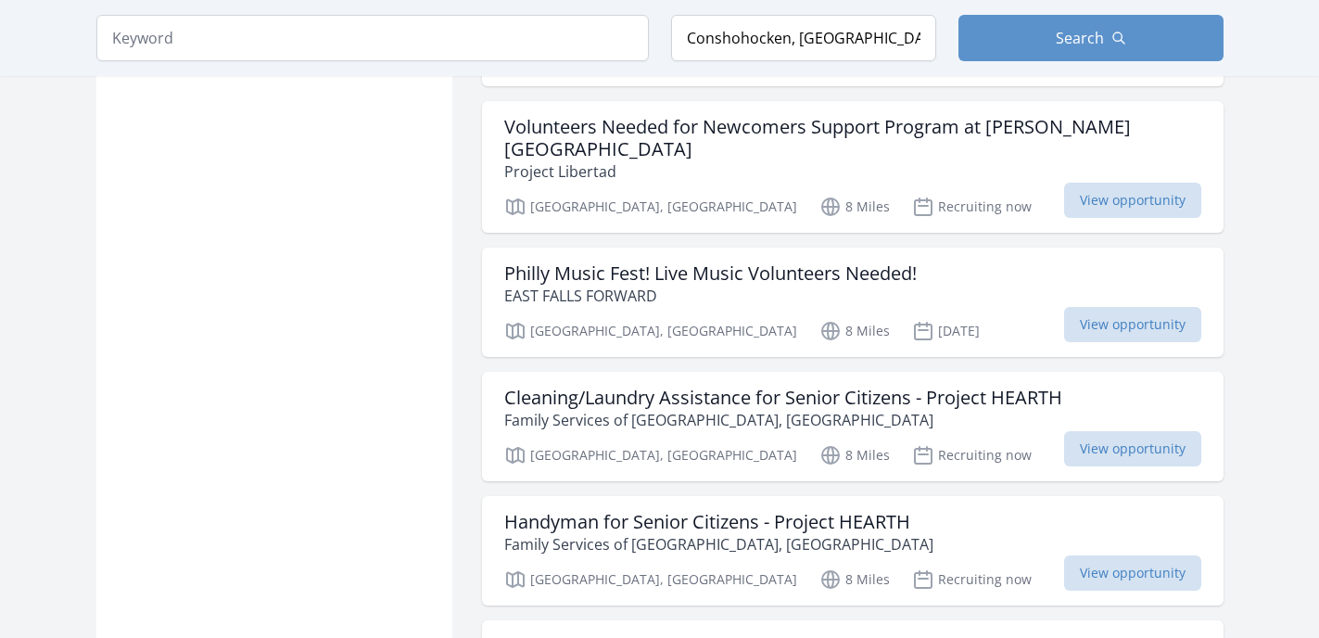
scroll to position [27306, 0]
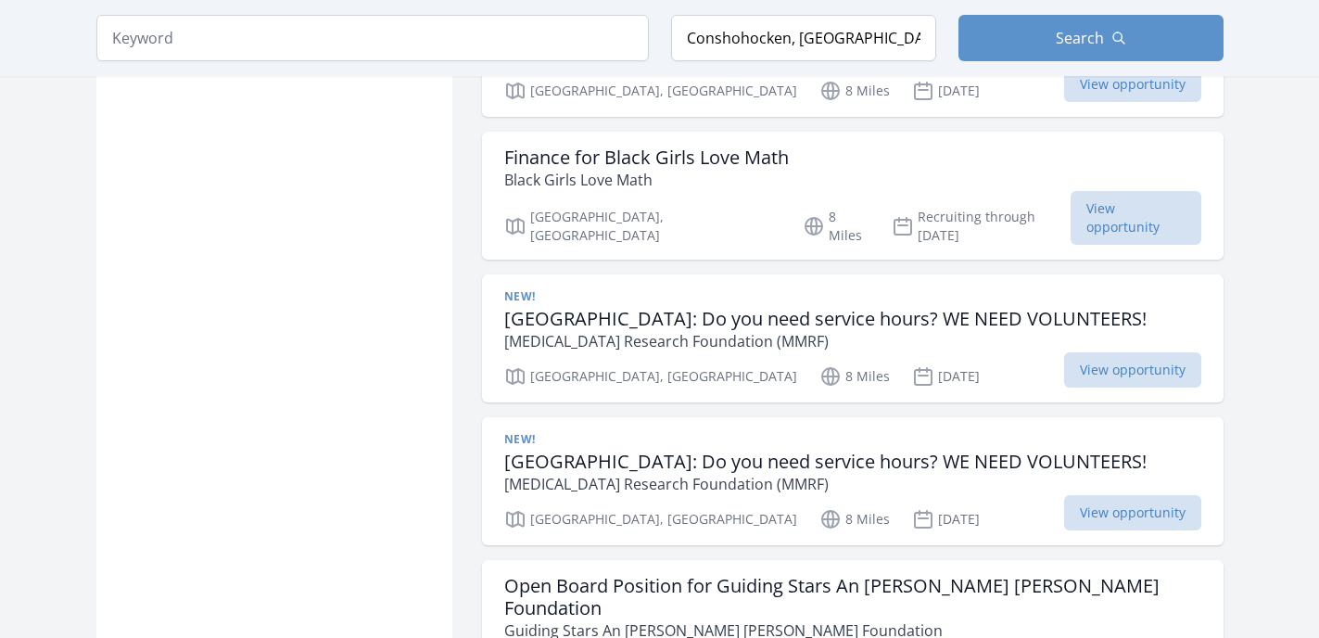
scroll to position [28697, 0]
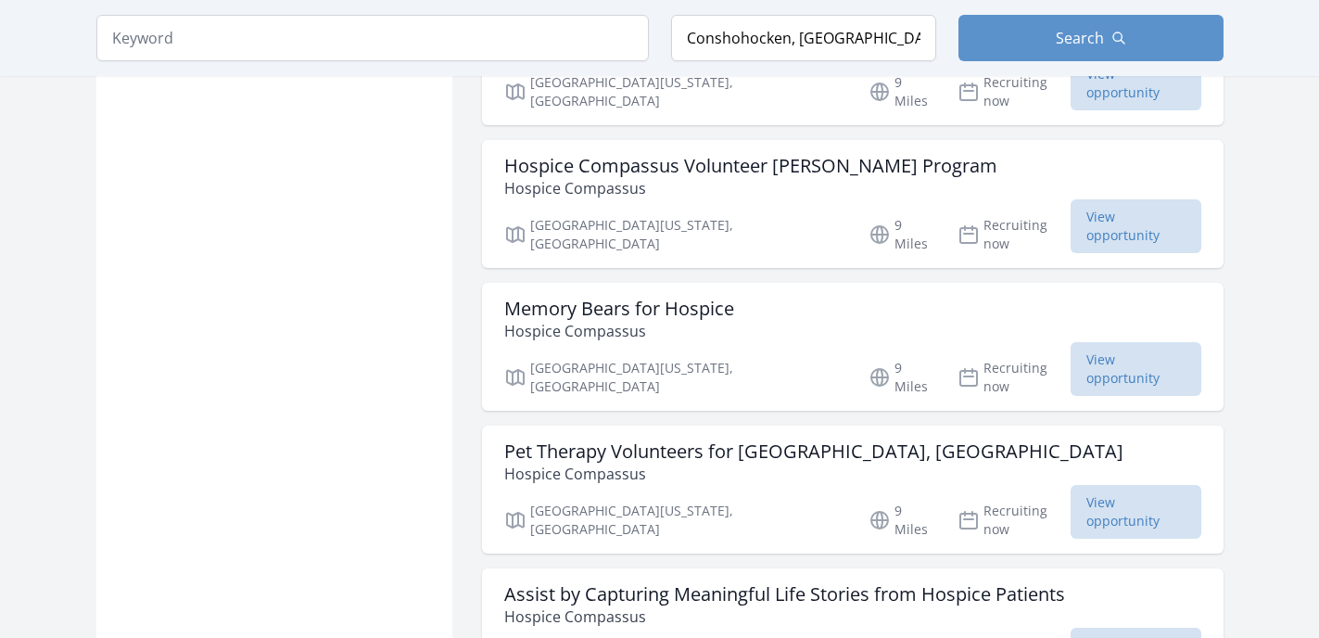
scroll to position [32364, 0]
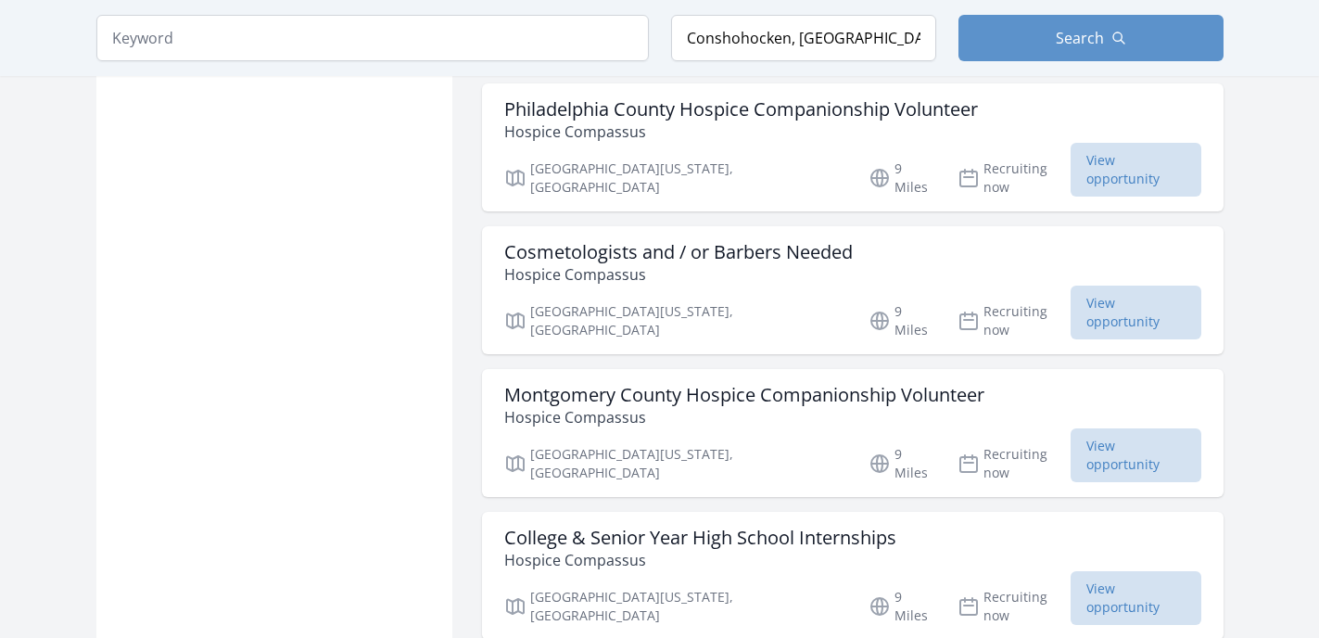
scroll to position [33266, 0]
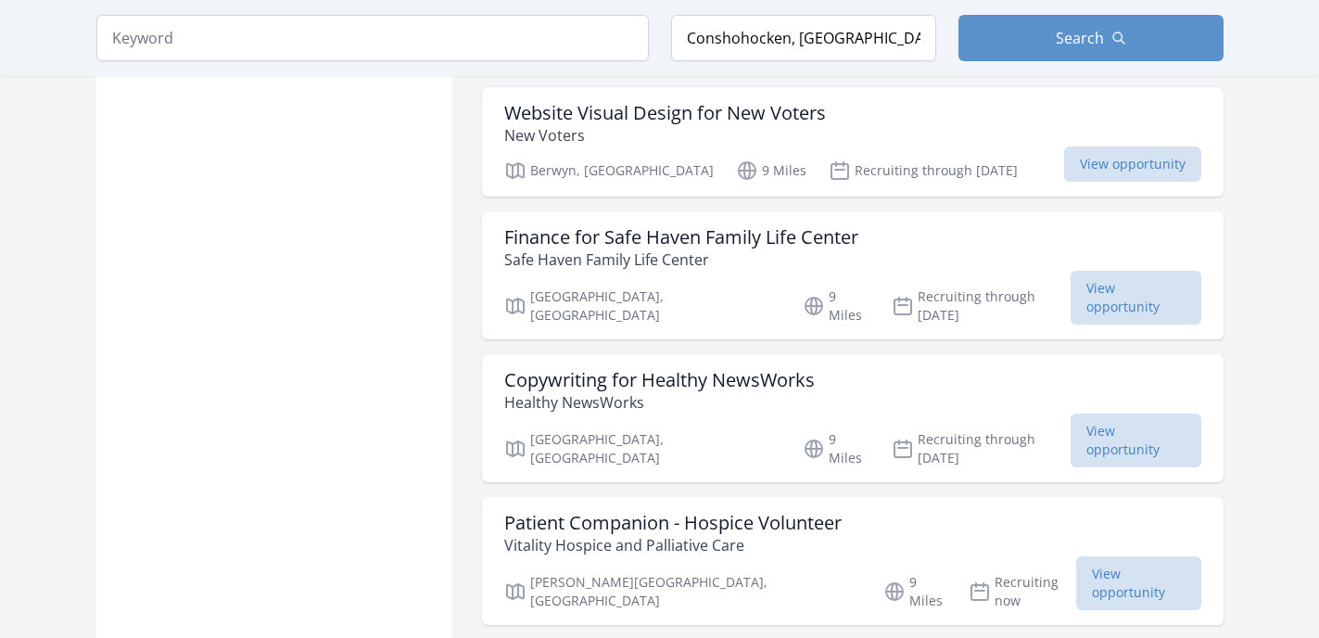
scroll to position [38733, 0]
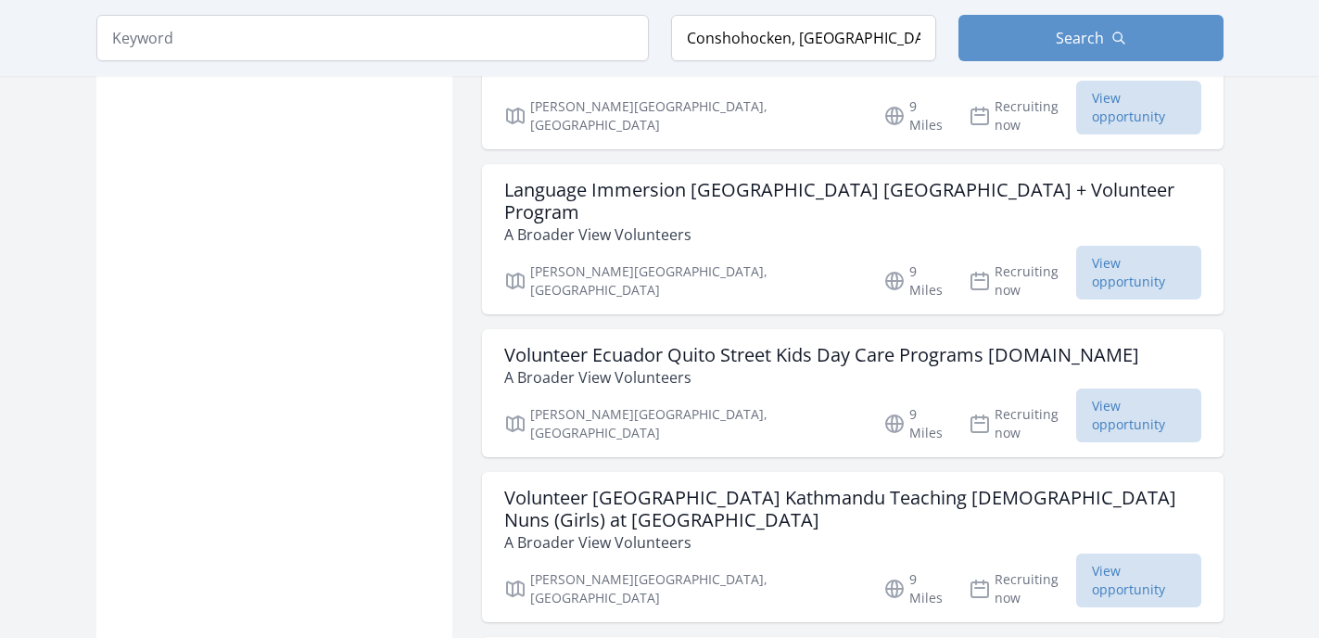
scroll to position [43043, 0]
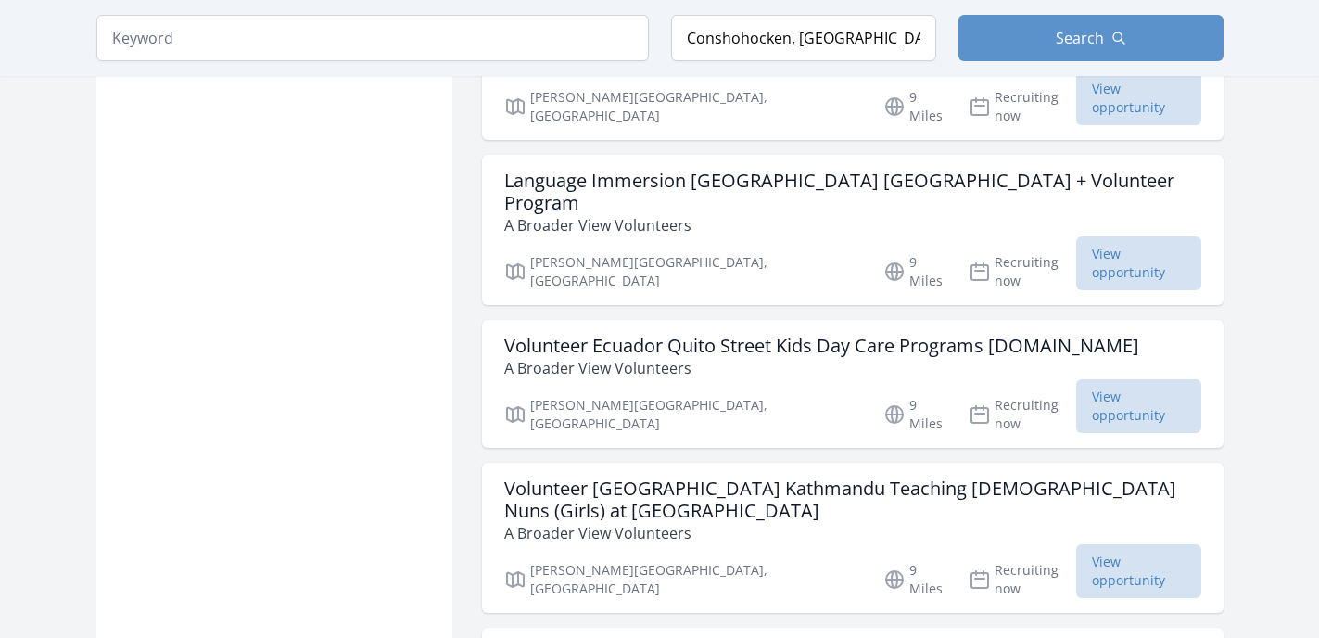
scroll to position [42917, 0]
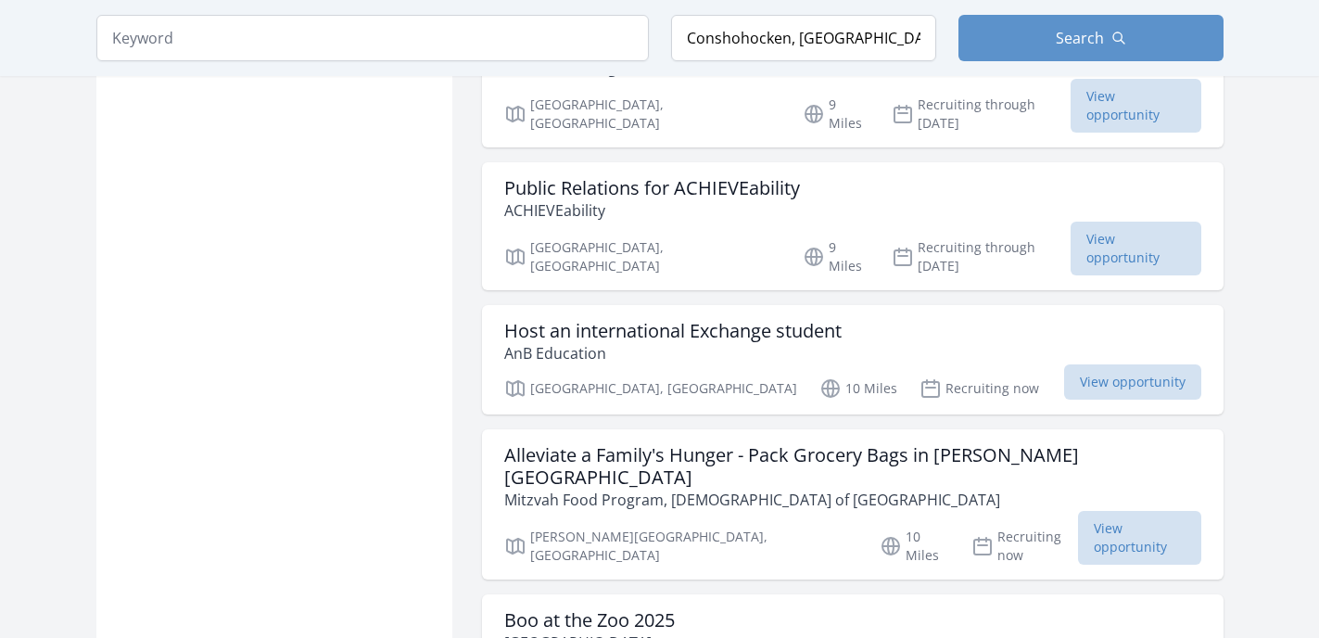
scroll to position [45026, 0]
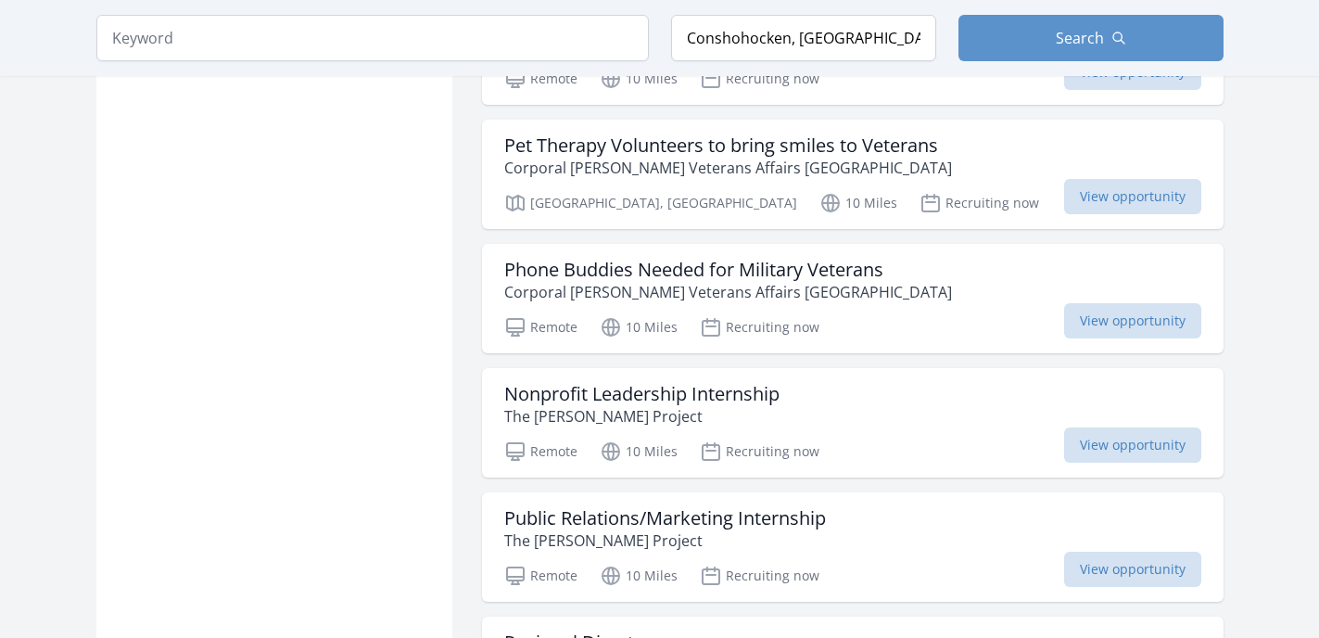
scroll to position [48113, 0]
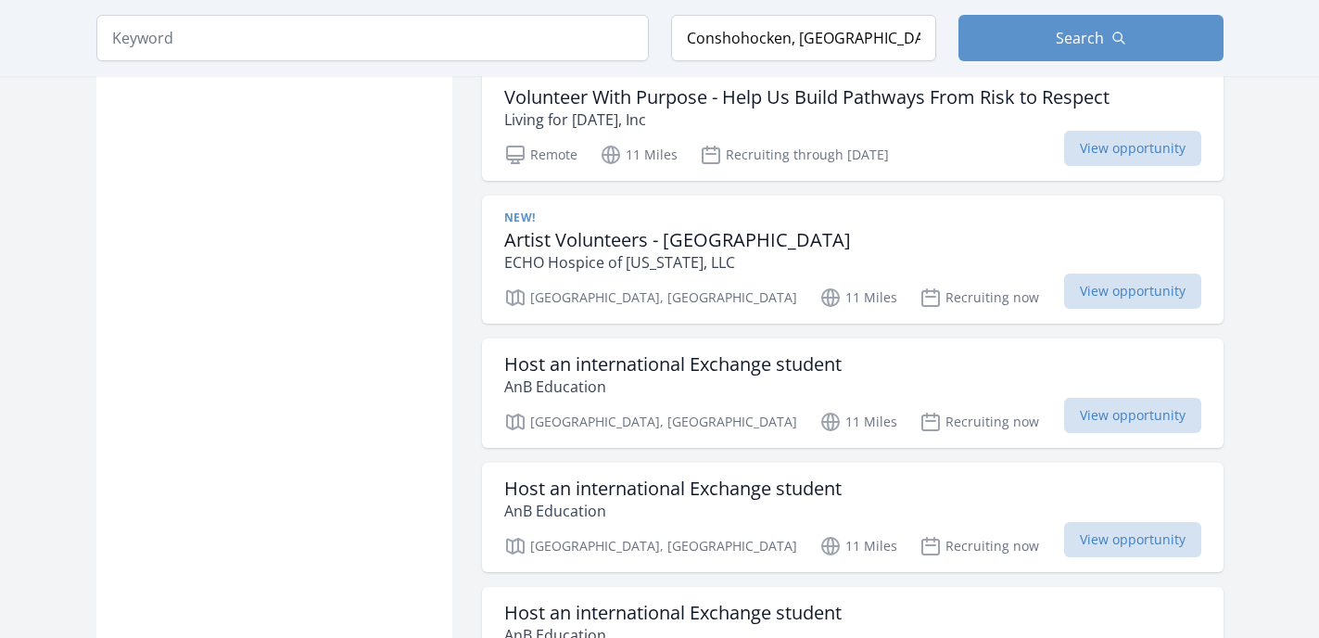
scroll to position [50009, 0]
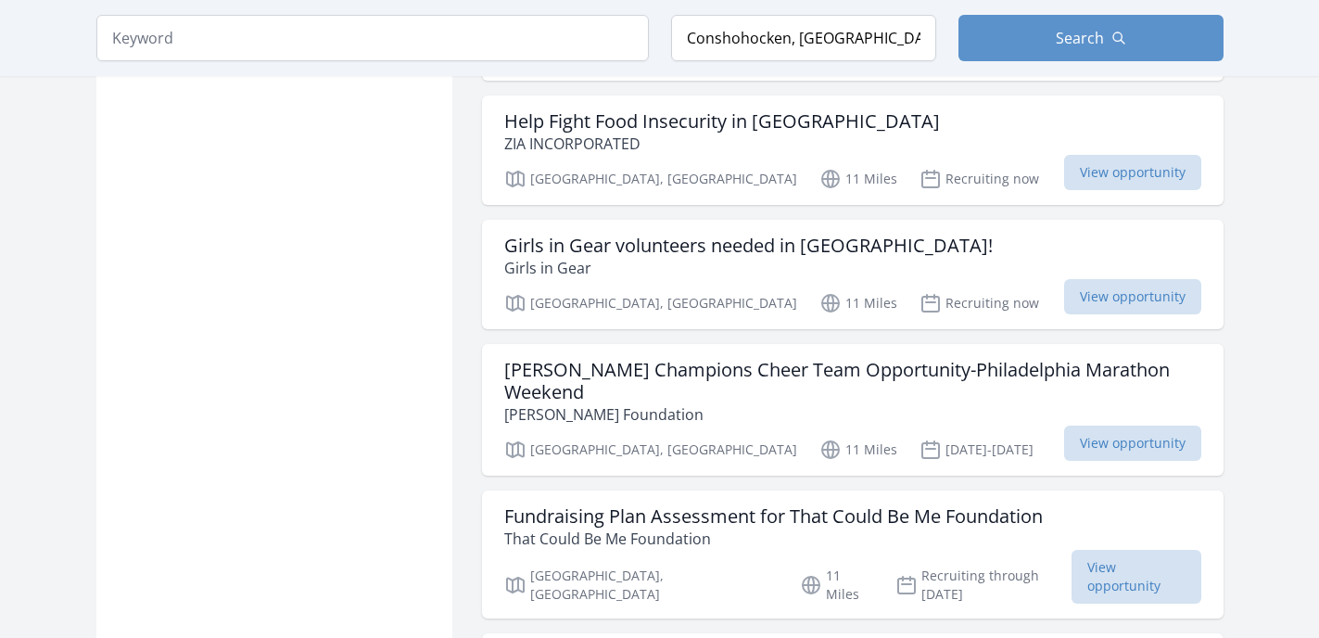
scroll to position [52568, 0]
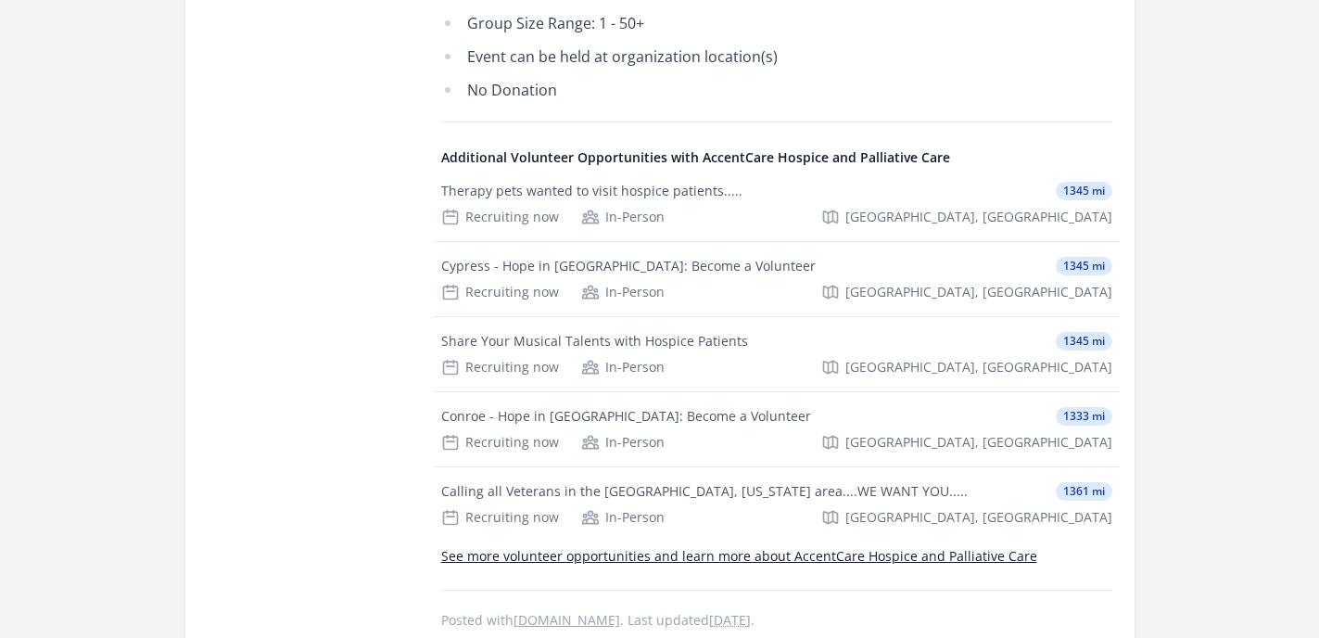
scroll to position [780, 0]
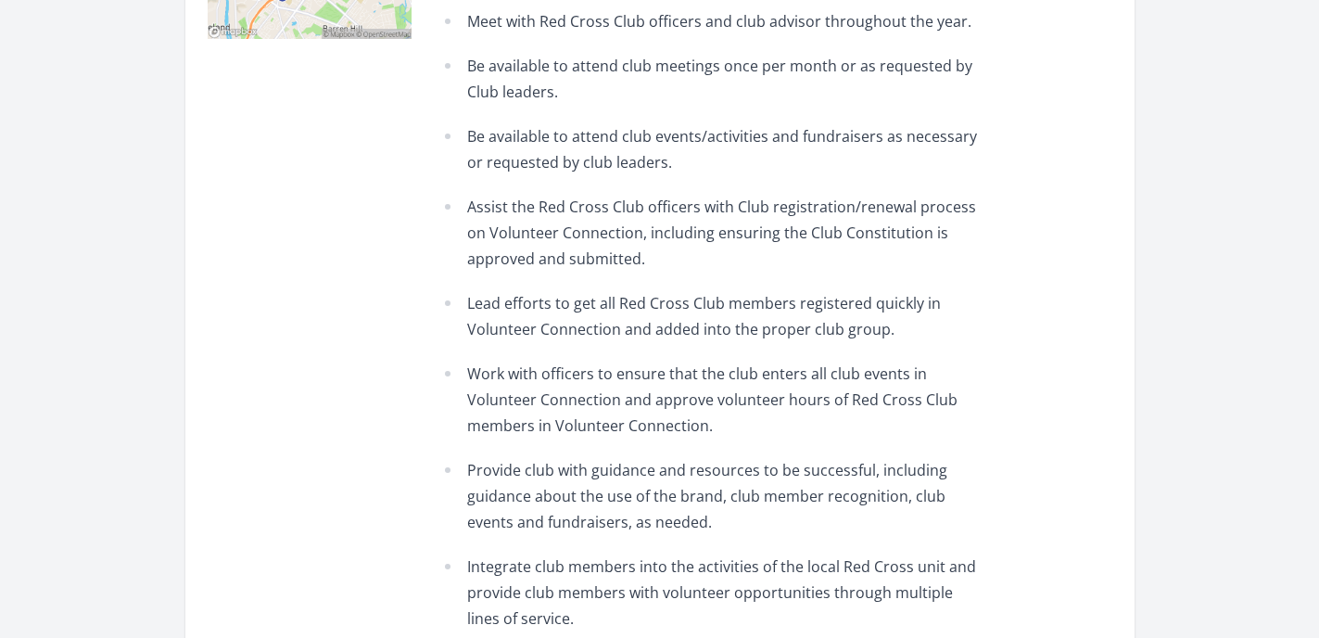
scroll to position [686, 0]
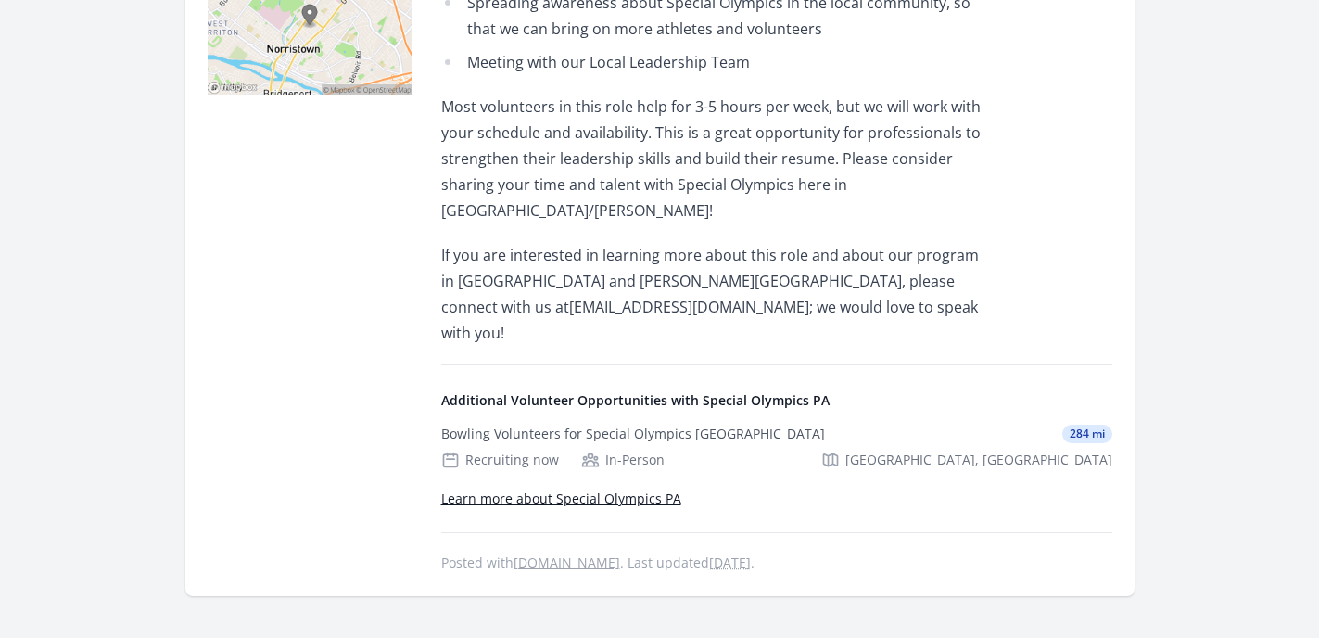
scroll to position [631, 0]
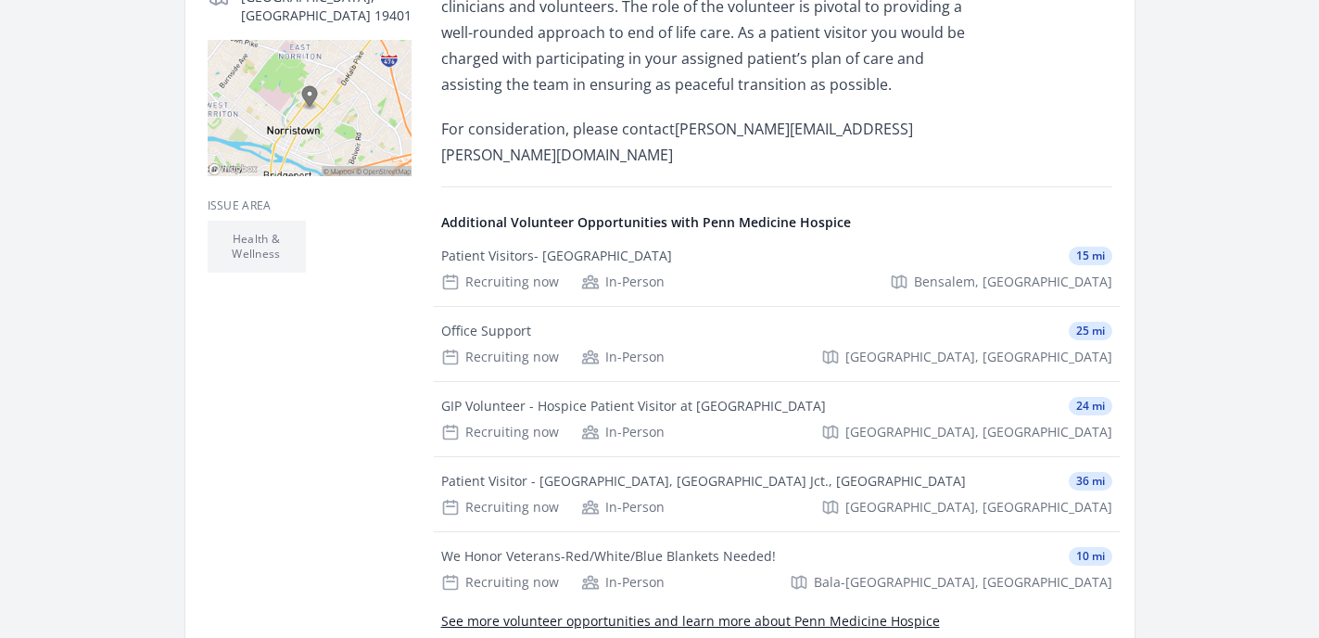
scroll to position [630, 0]
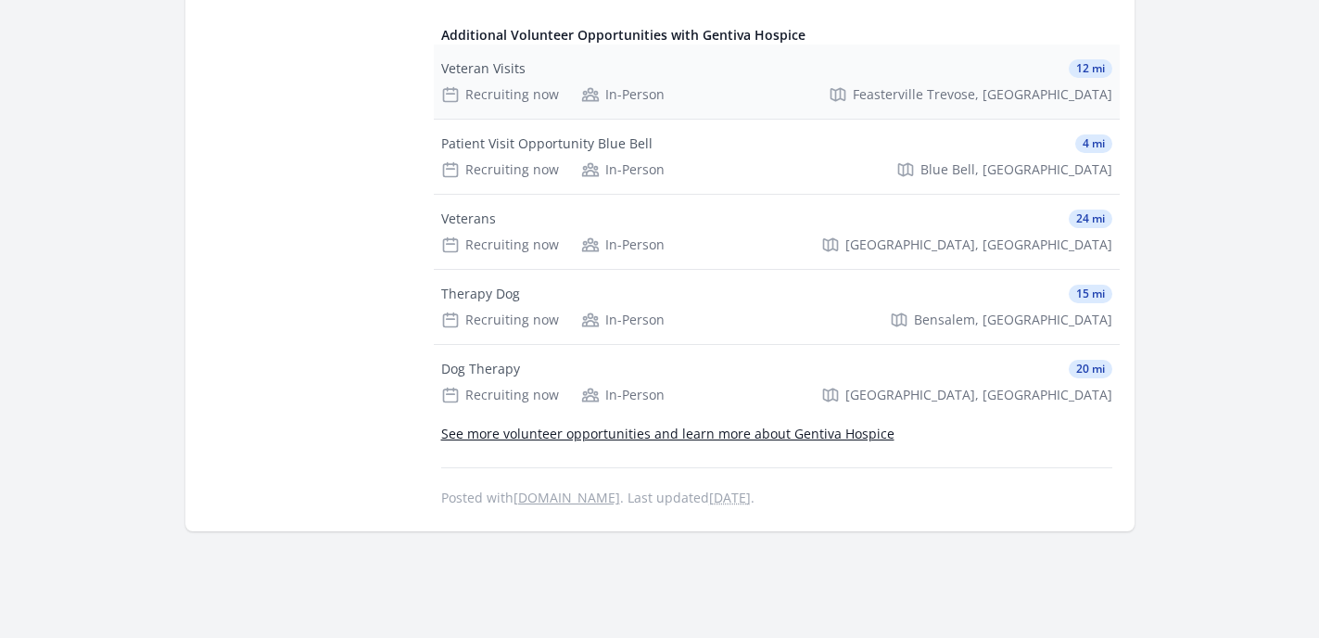
scroll to position [719, 0]
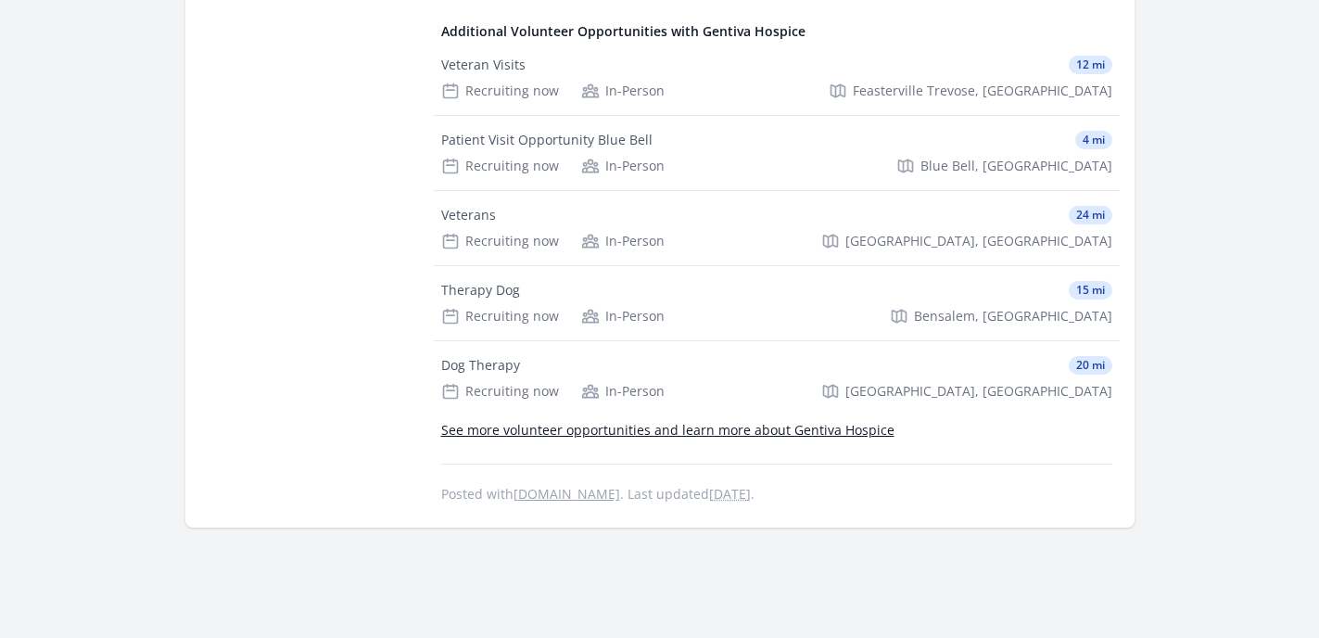
click at [748, 421] on link "See more volunteer opportunities and learn more about Gentiva Hospice" at bounding box center [667, 430] width 453 height 18
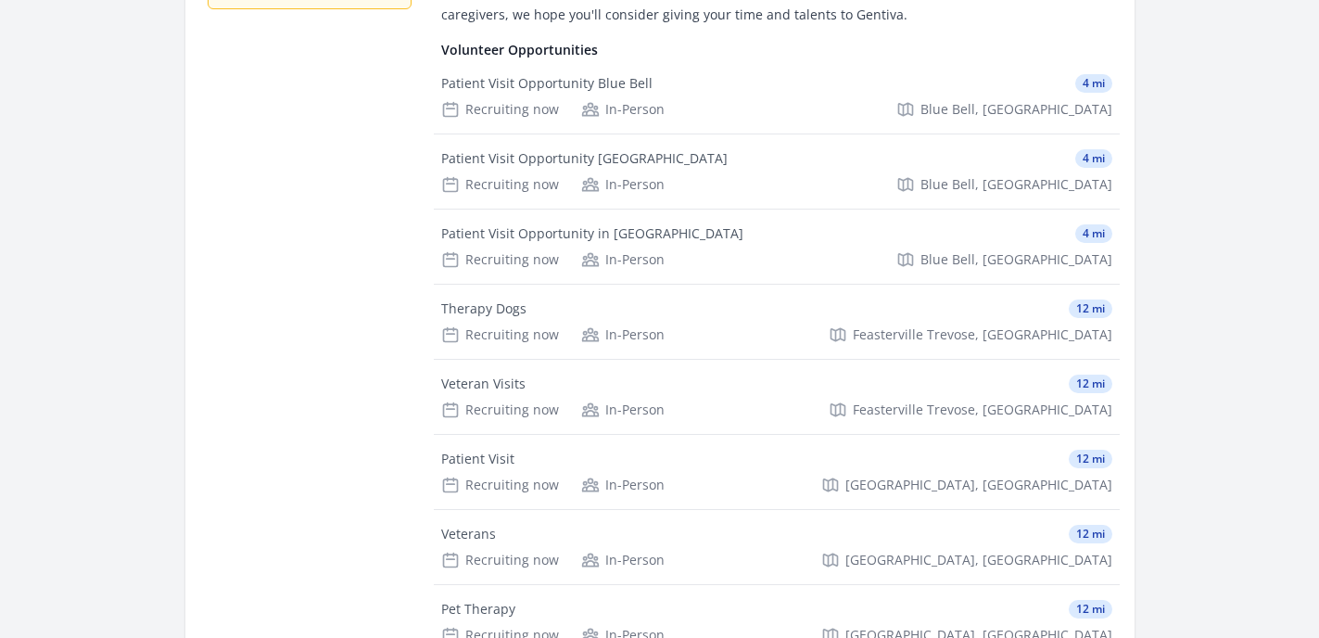
scroll to position [305, 0]
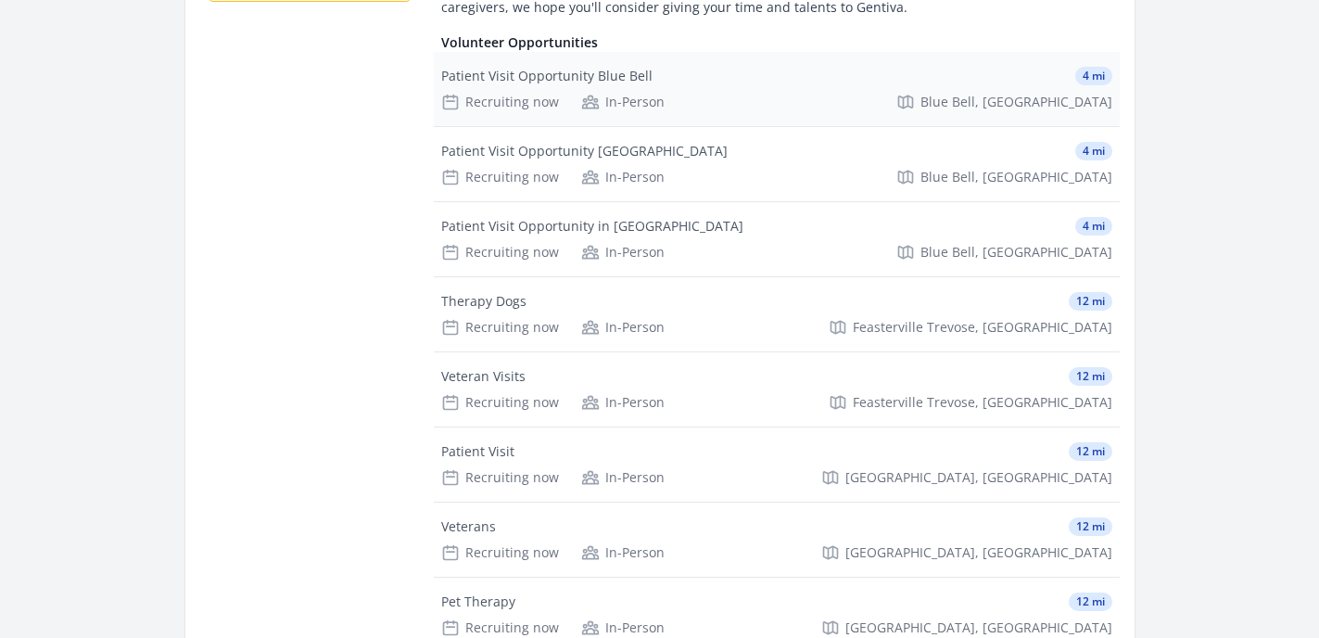
click at [508, 74] on div "Patient Visit Opportunity Blue Bell" at bounding box center [546, 76] width 211 height 19
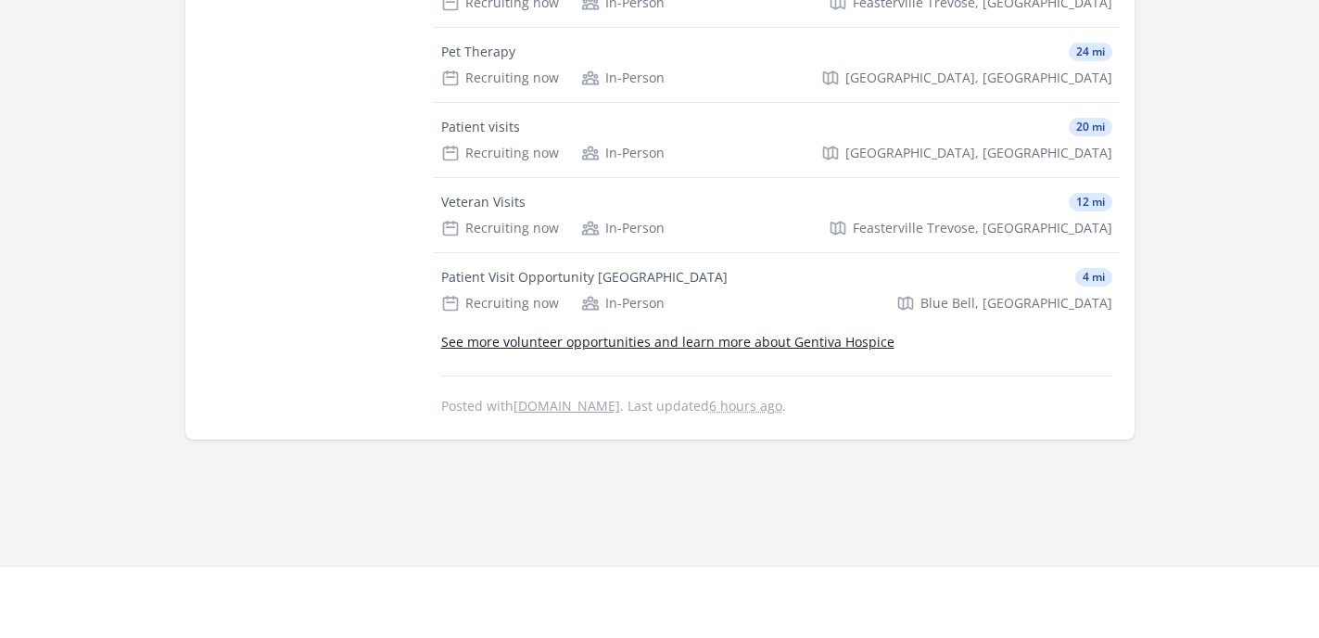
scroll to position [825, 0]
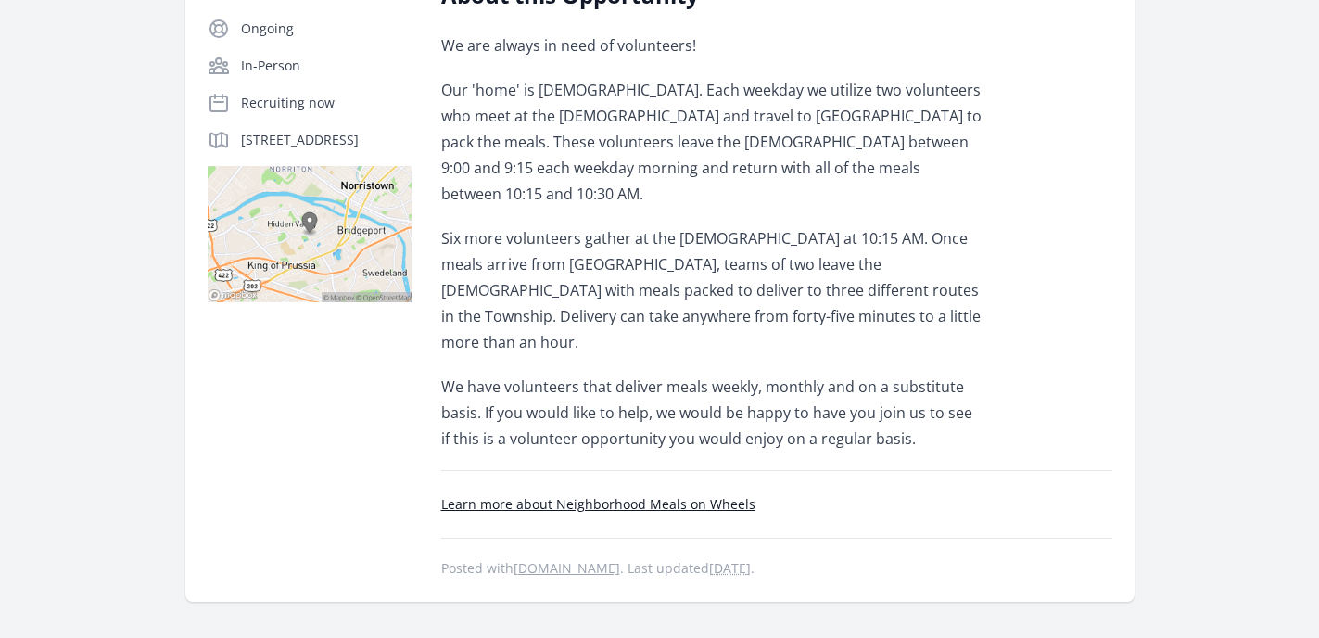
scroll to position [363, 0]
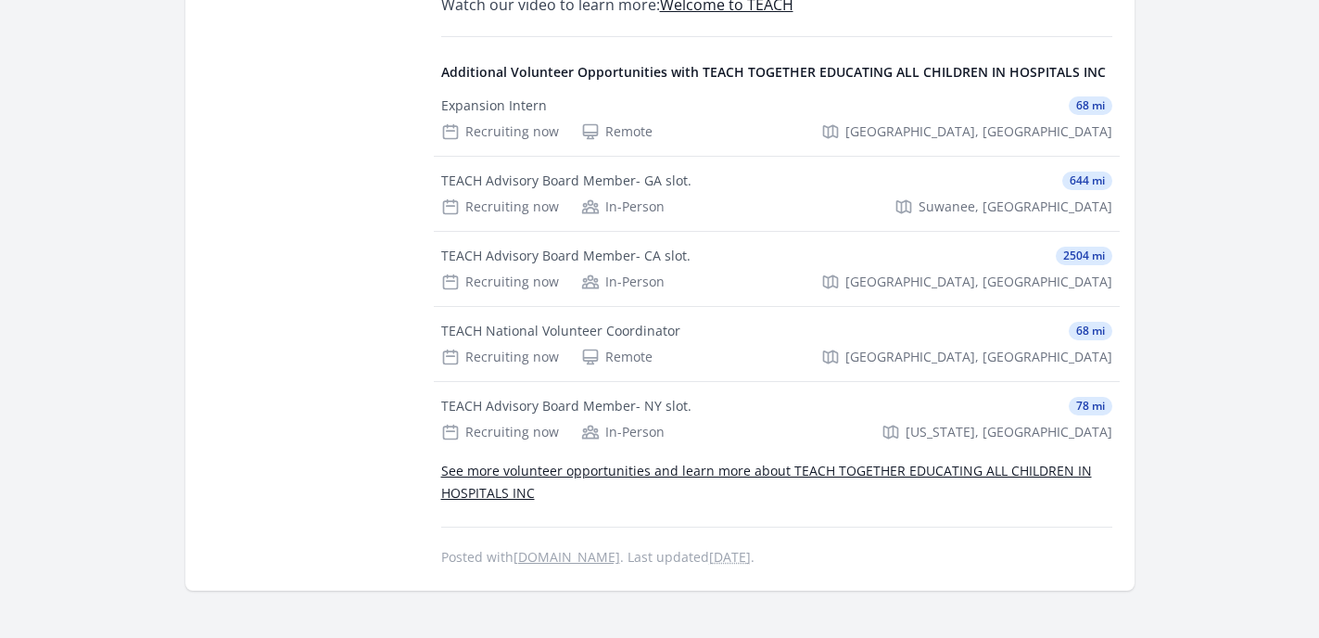
scroll to position [1857, 0]
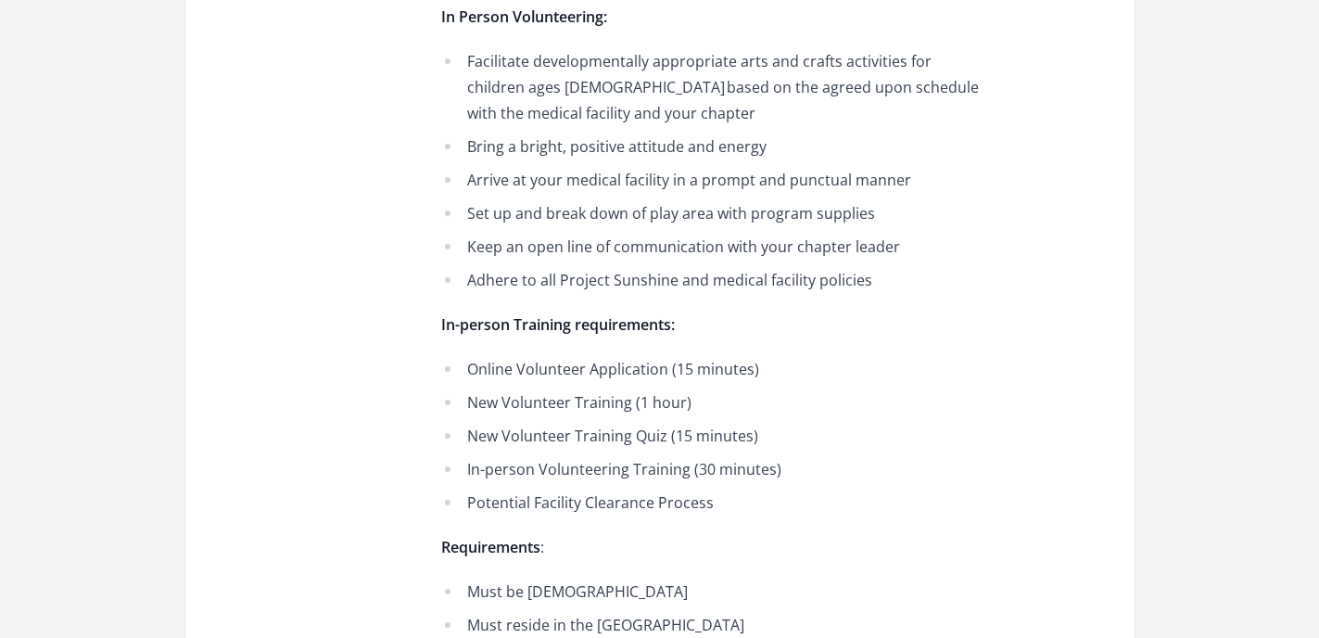
scroll to position [956, 0]
